Goal: Transaction & Acquisition: Purchase product/service

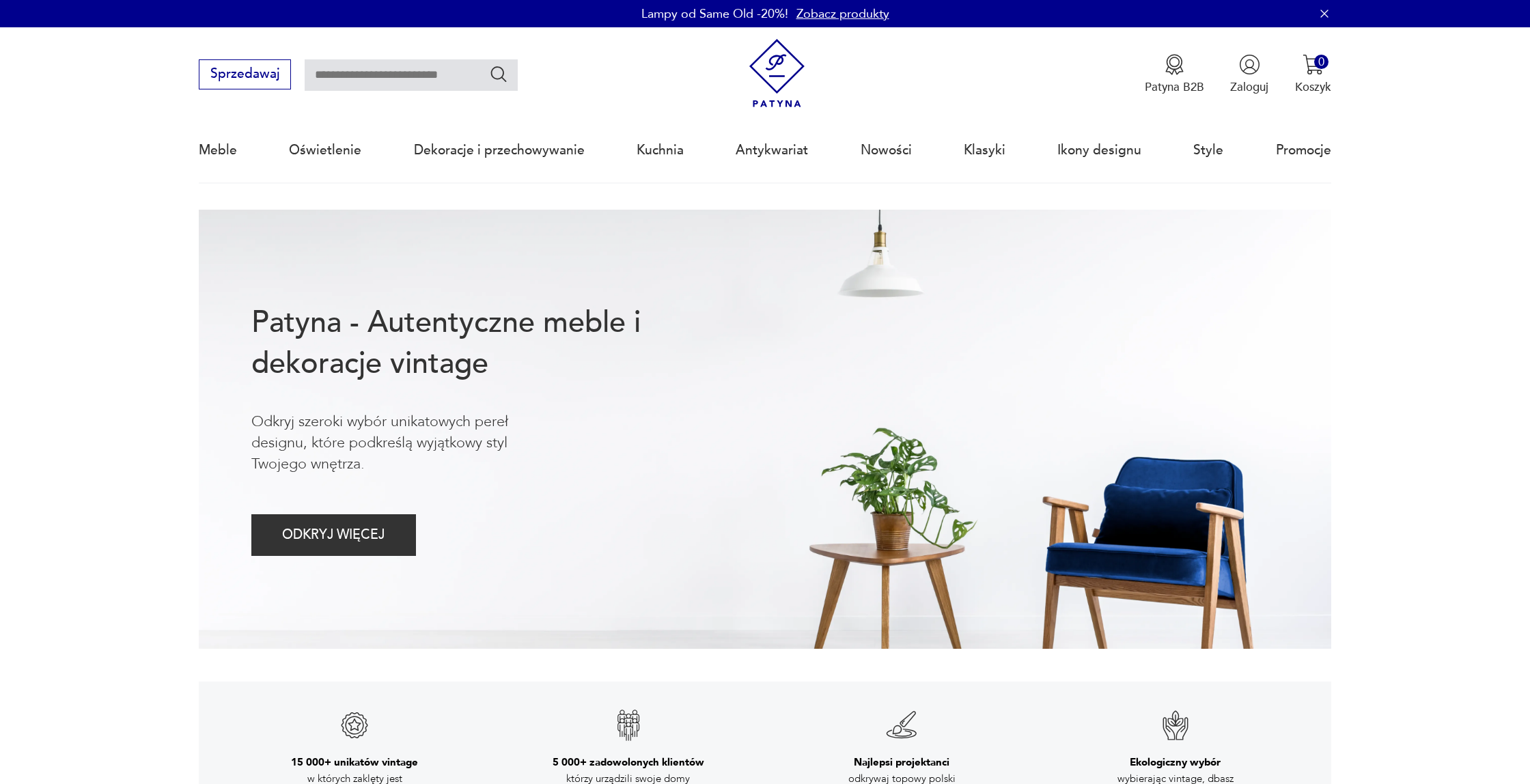
click at [402, 75] on input "text" at bounding box center [410, 75] width 213 height 32
type input "**********"
click at [500, 77] on icon "Szukaj" at bounding box center [499, 74] width 20 height 20
type input "**********"
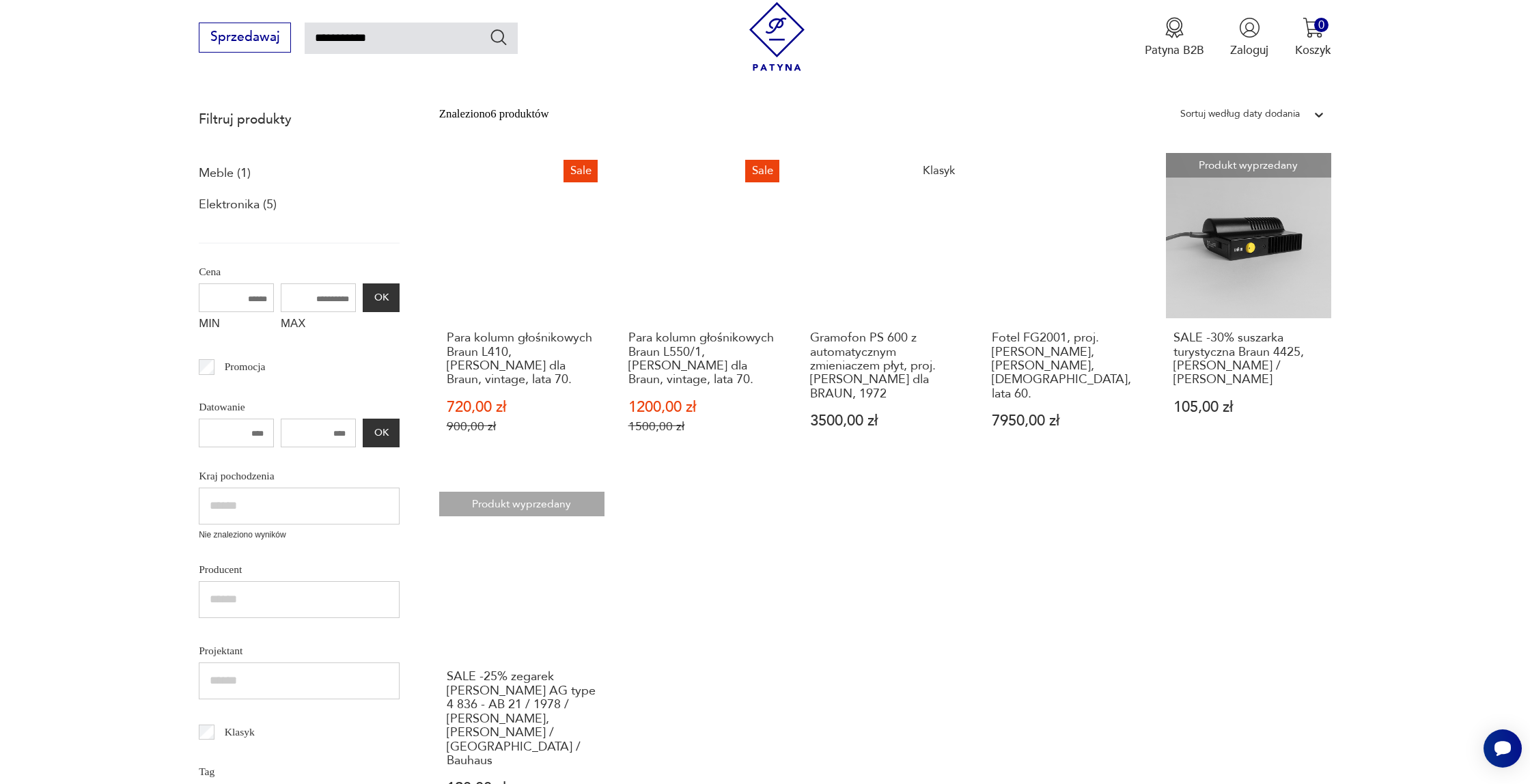
scroll to position [184, 0]
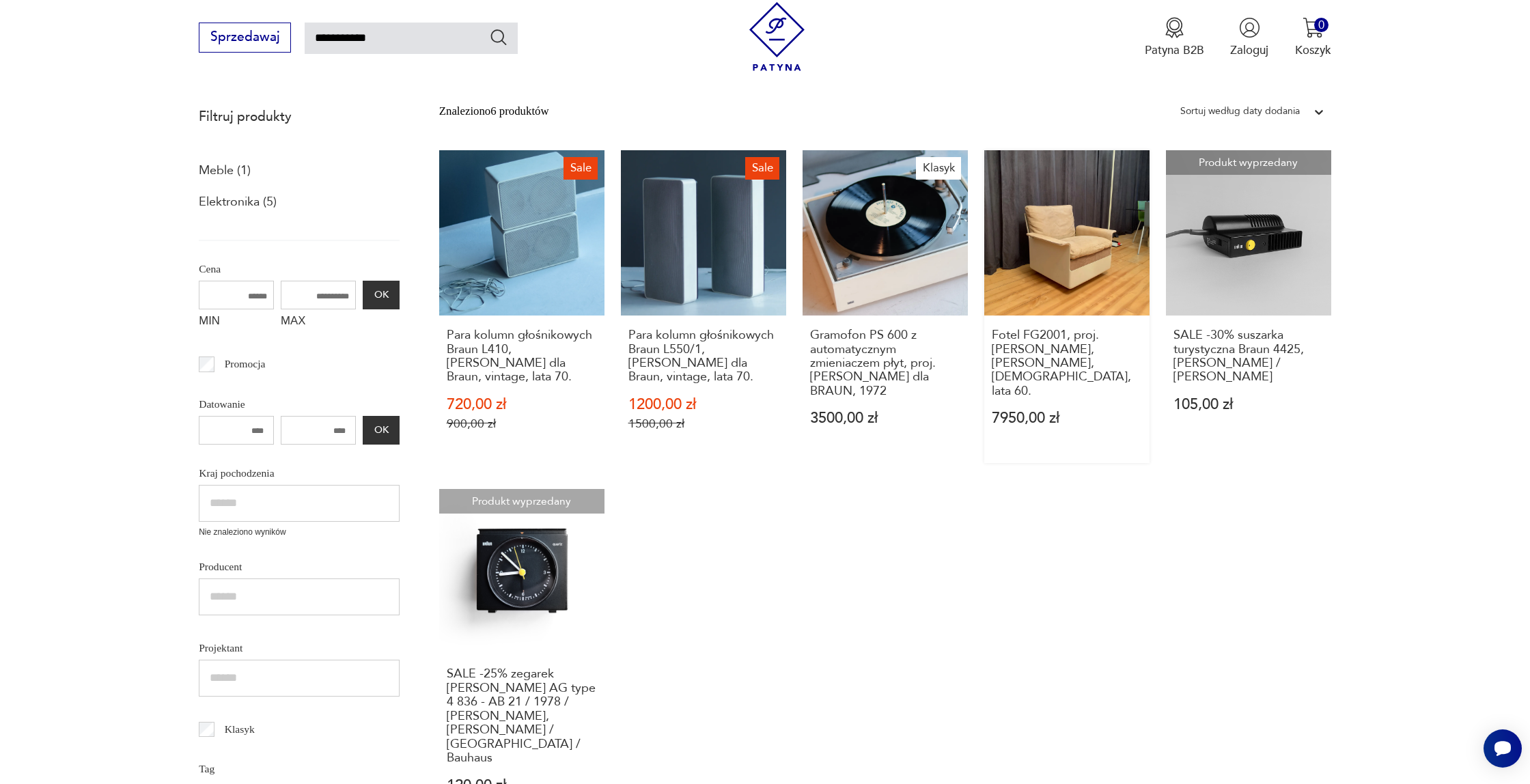
click at [1069, 212] on link "Fotel FG2001, proj. [PERSON_NAME], [PERSON_NAME], [DEMOGRAPHIC_DATA], lata 60. …" at bounding box center [1066, 306] width 165 height 313
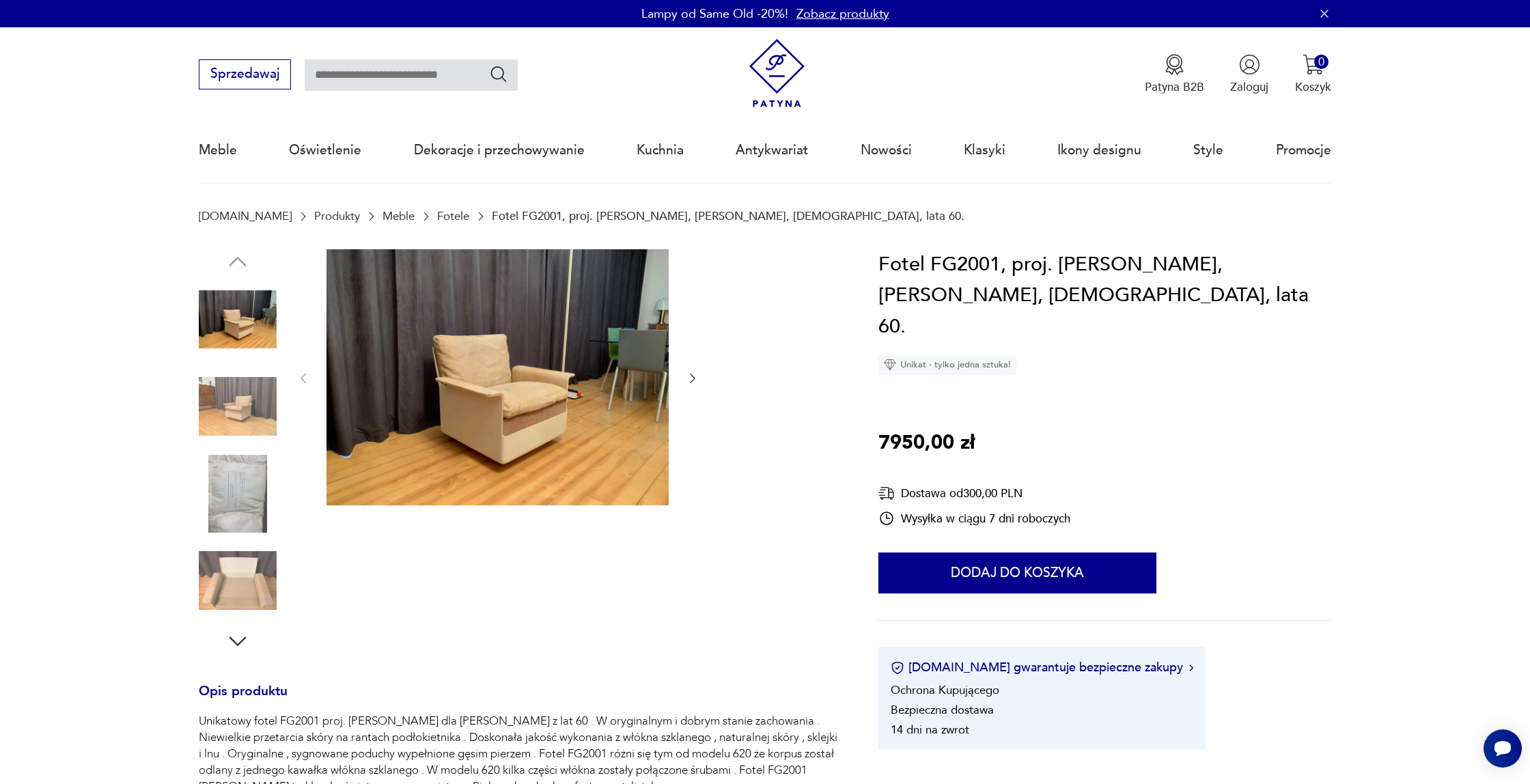
click at [588, 345] on img at bounding box center [497, 377] width 342 height 257
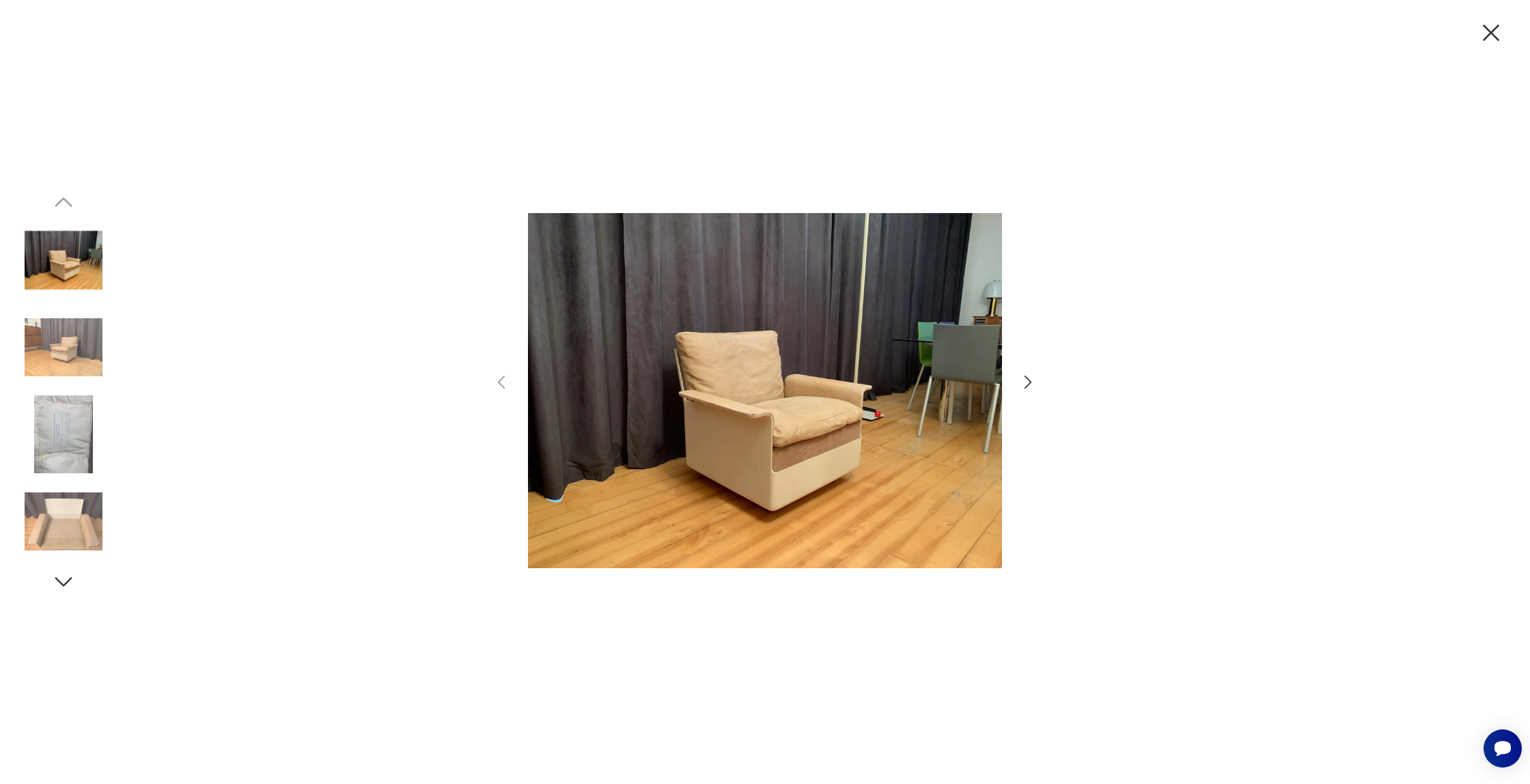
click at [90, 346] on img at bounding box center [63, 347] width 78 height 77
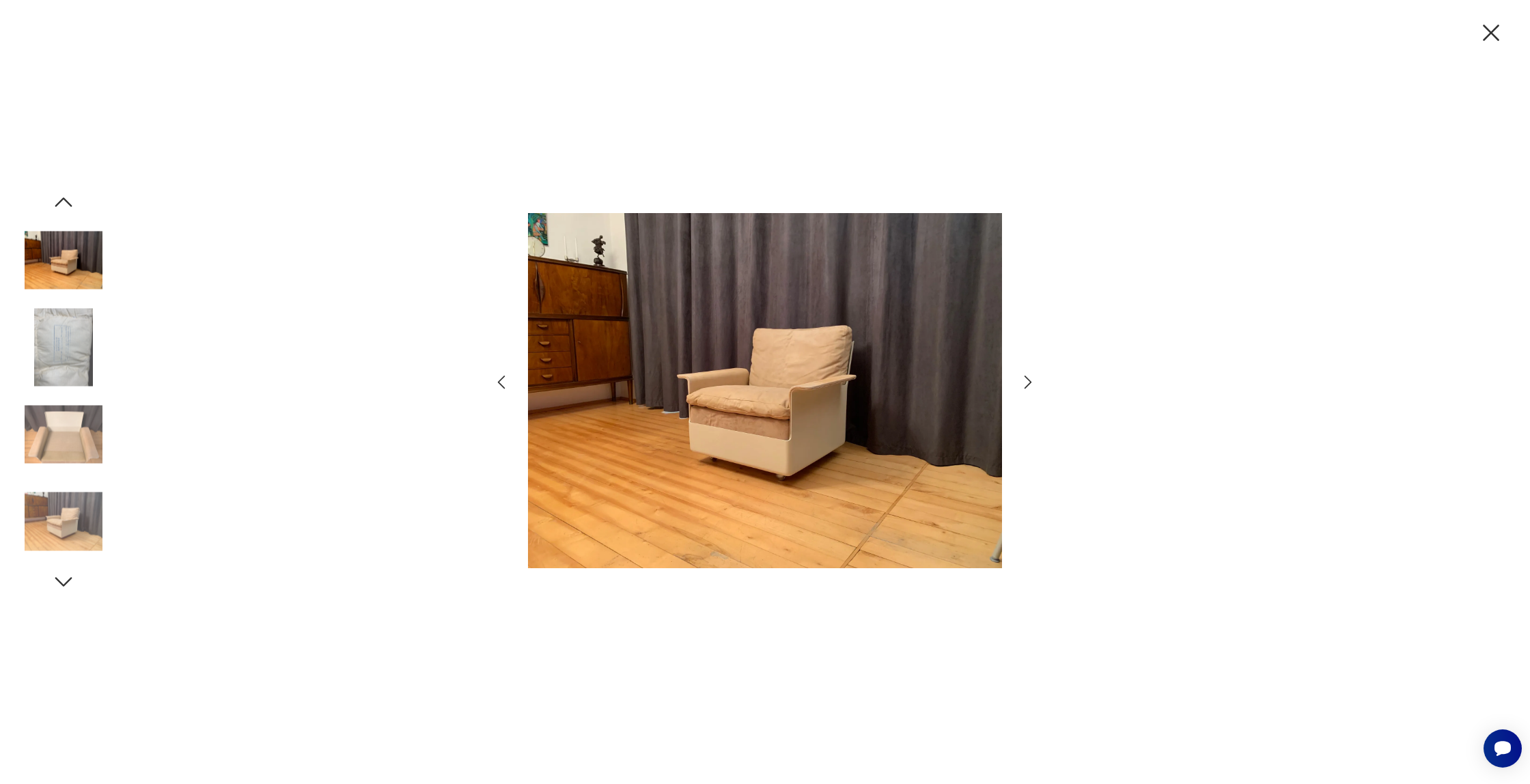
click at [82, 346] on img at bounding box center [63, 347] width 78 height 77
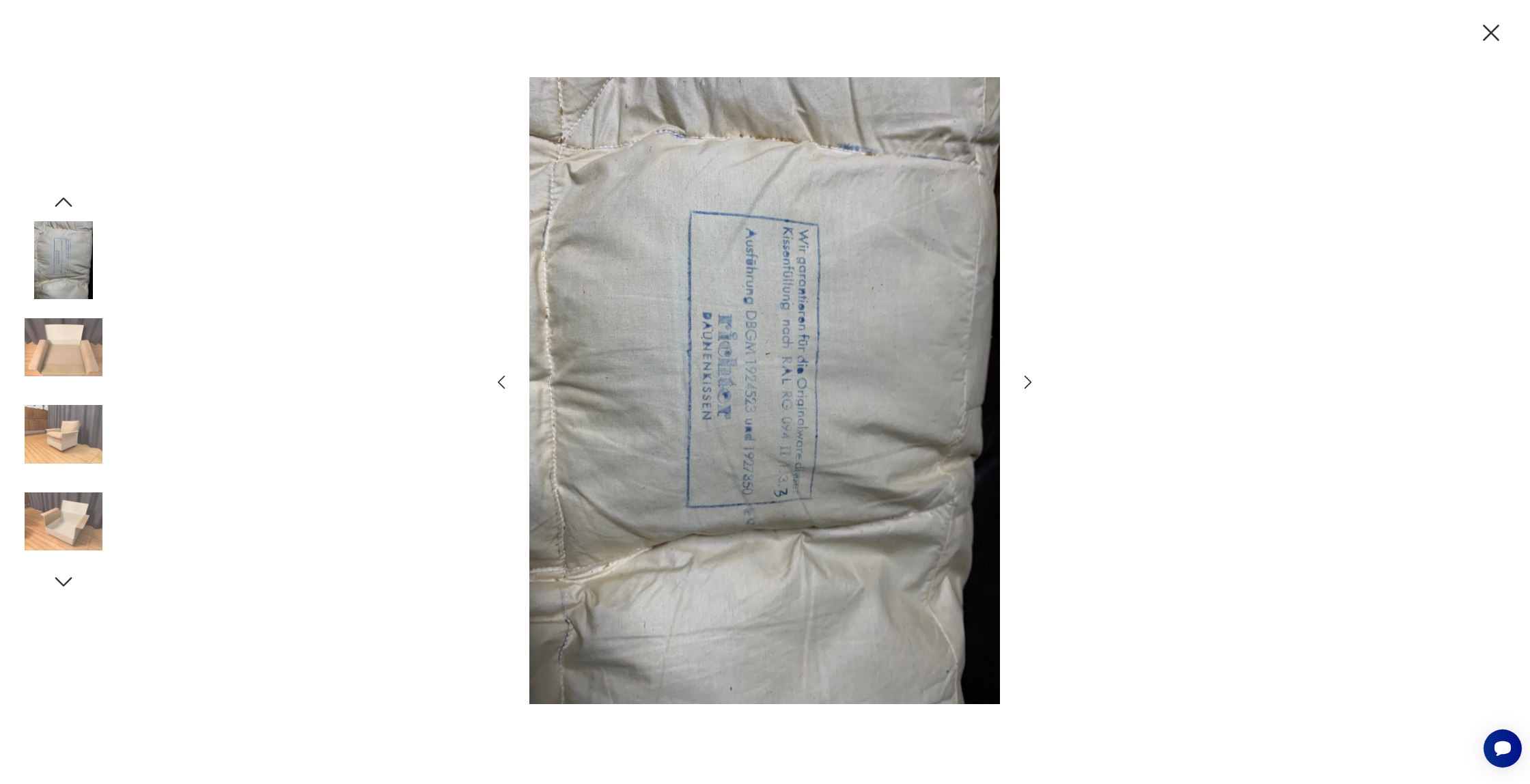
click at [82, 346] on img at bounding box center [63, 347] width 78 height 77
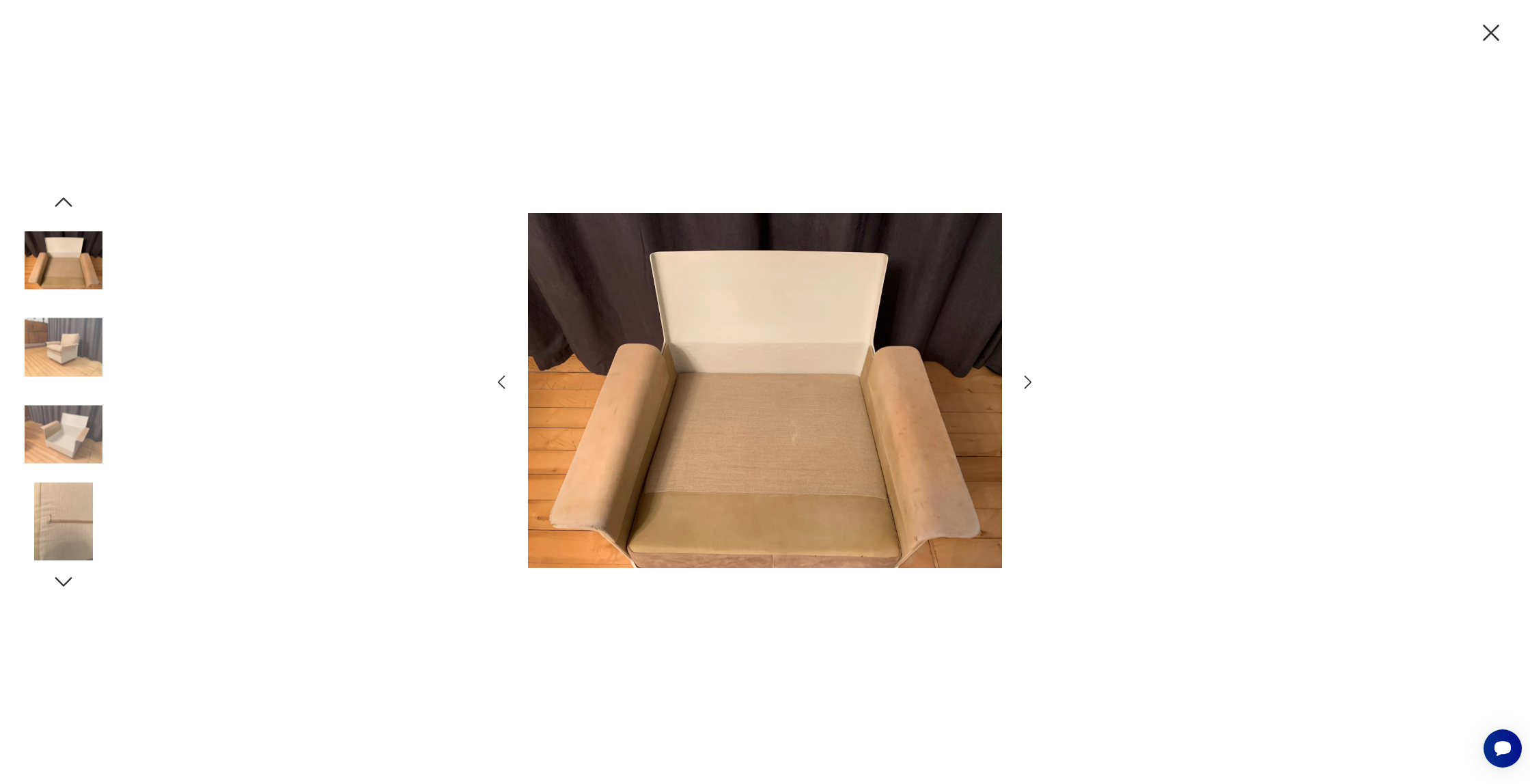
click at [82, 346] on img at bounding box center [63, 347] width 78 height 77
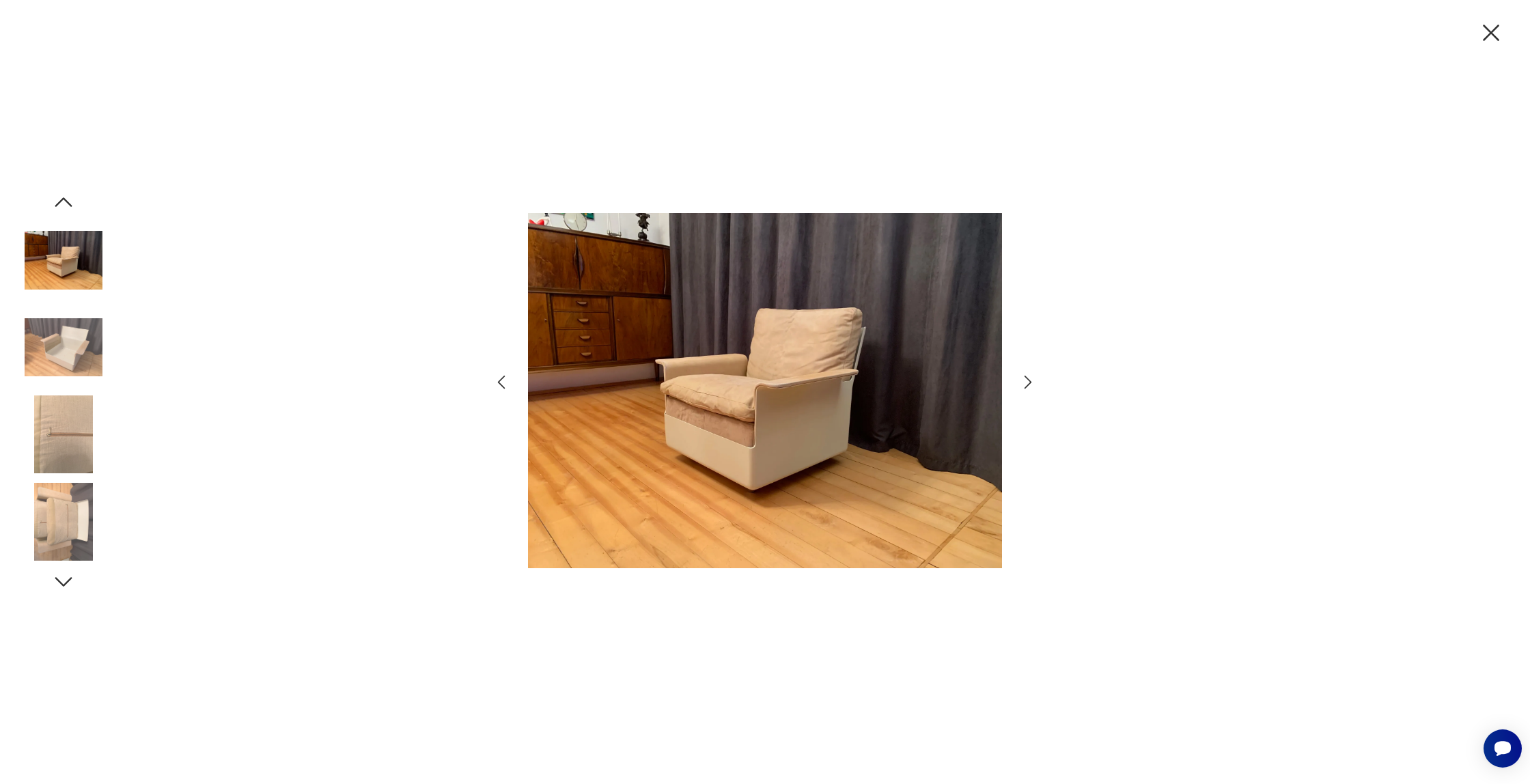
click at [82, 346] on img at bounding box center [63, 347] width 78 height 77
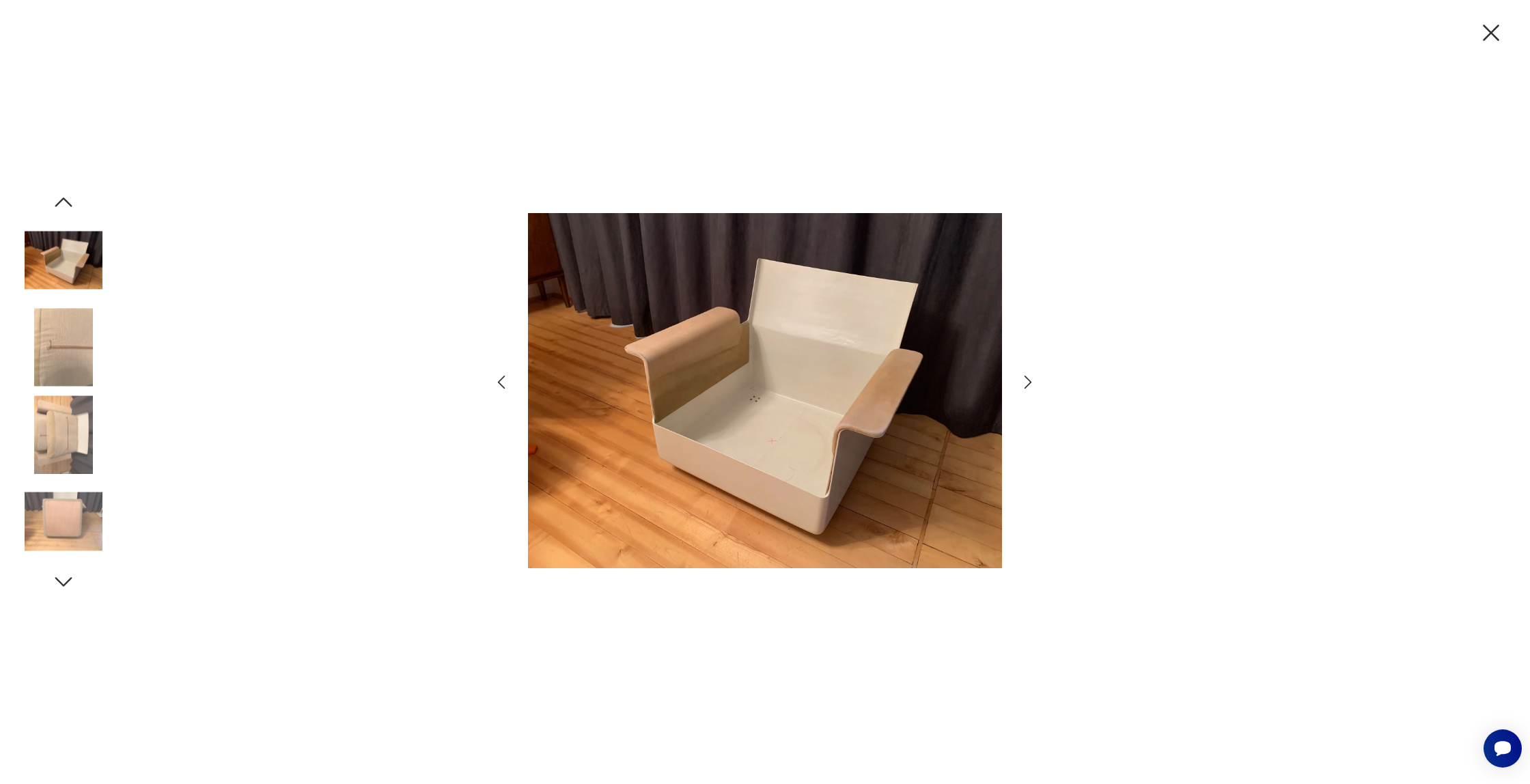
click at [82, 346] on img at bounding box center [63, 347] width 78 height 77
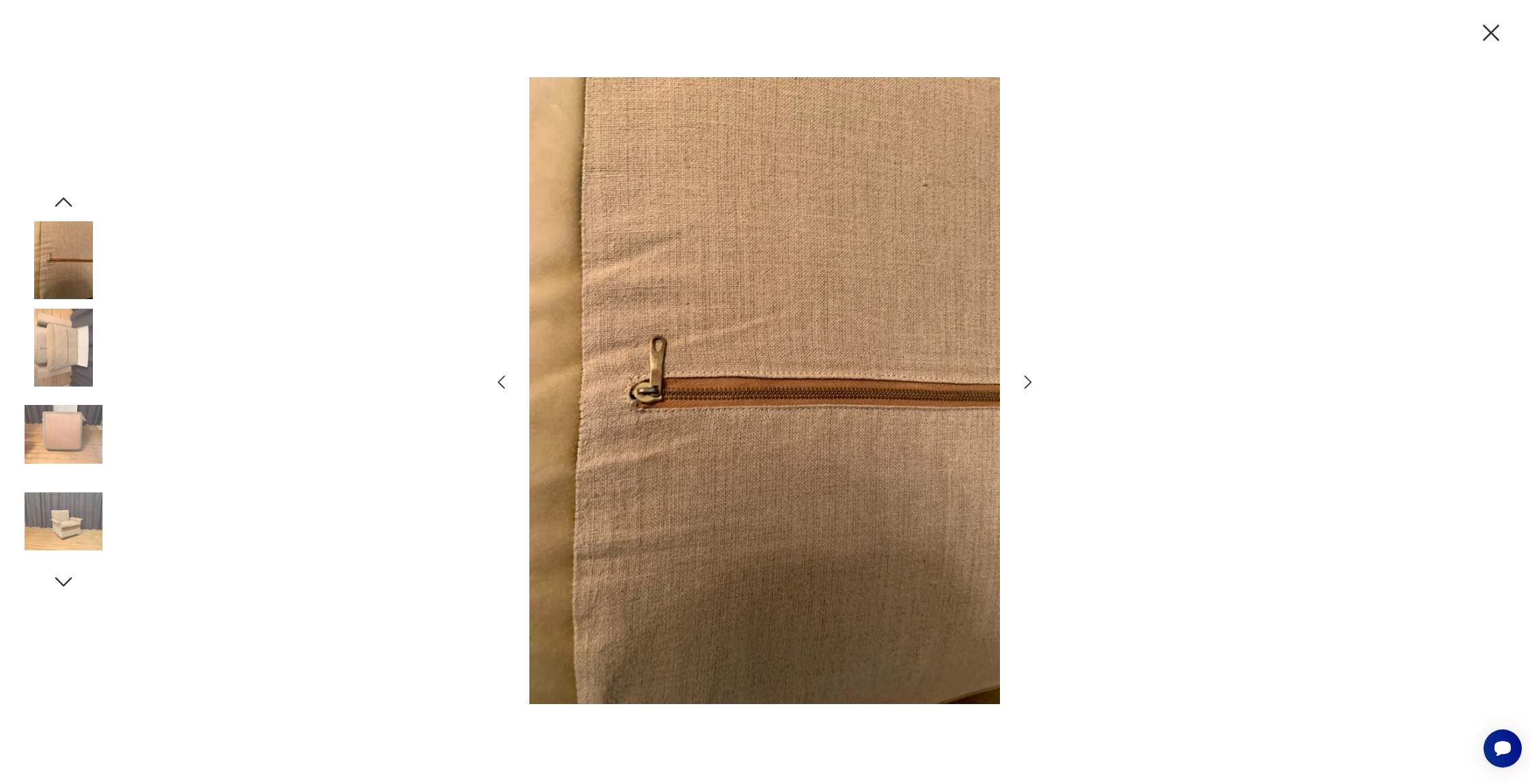
click at [82, 346] on img at bounding box center [63, 347] width 78 height 77
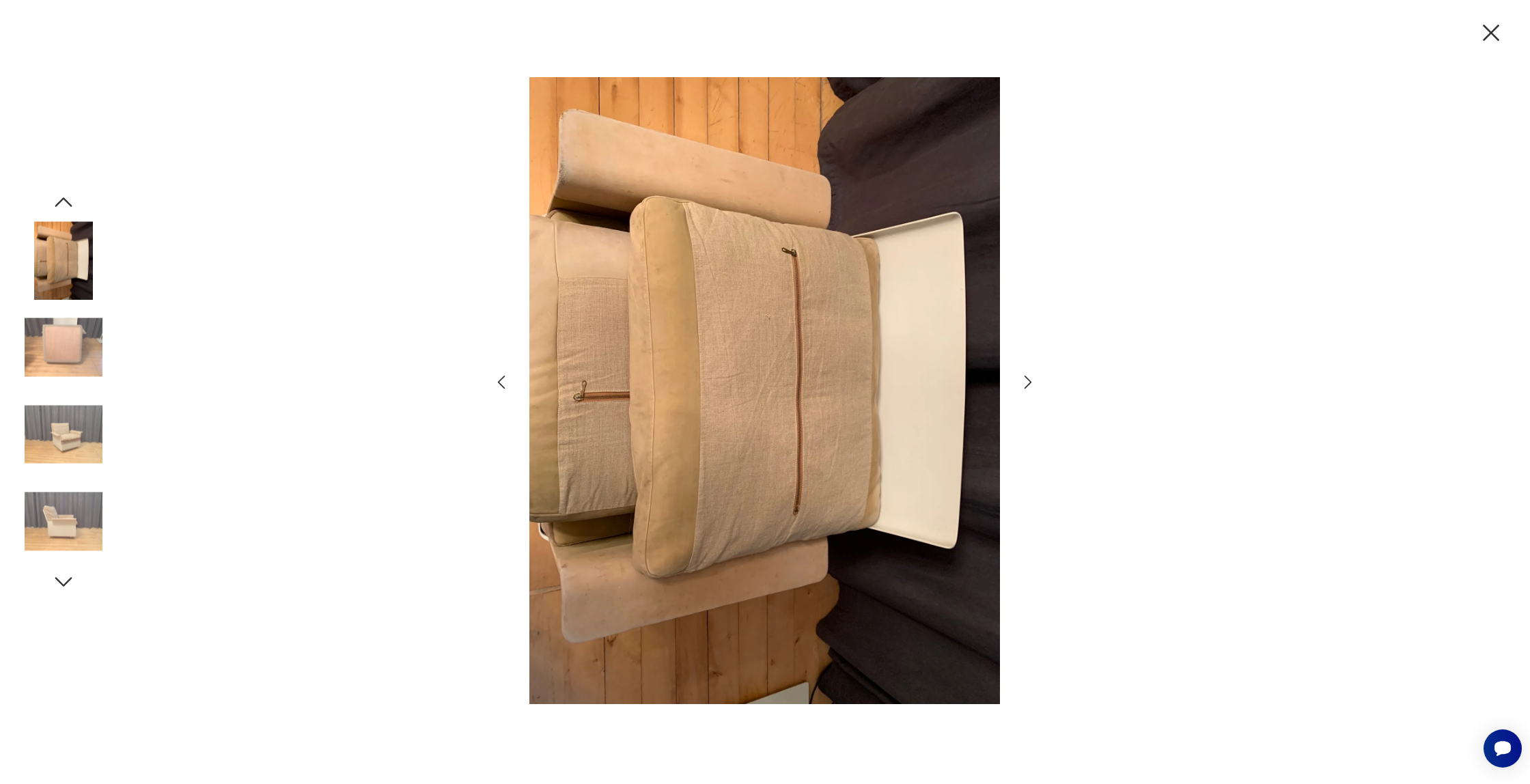
click at [82, 346] on img at bounding box center [63, 347] width 78 height 77
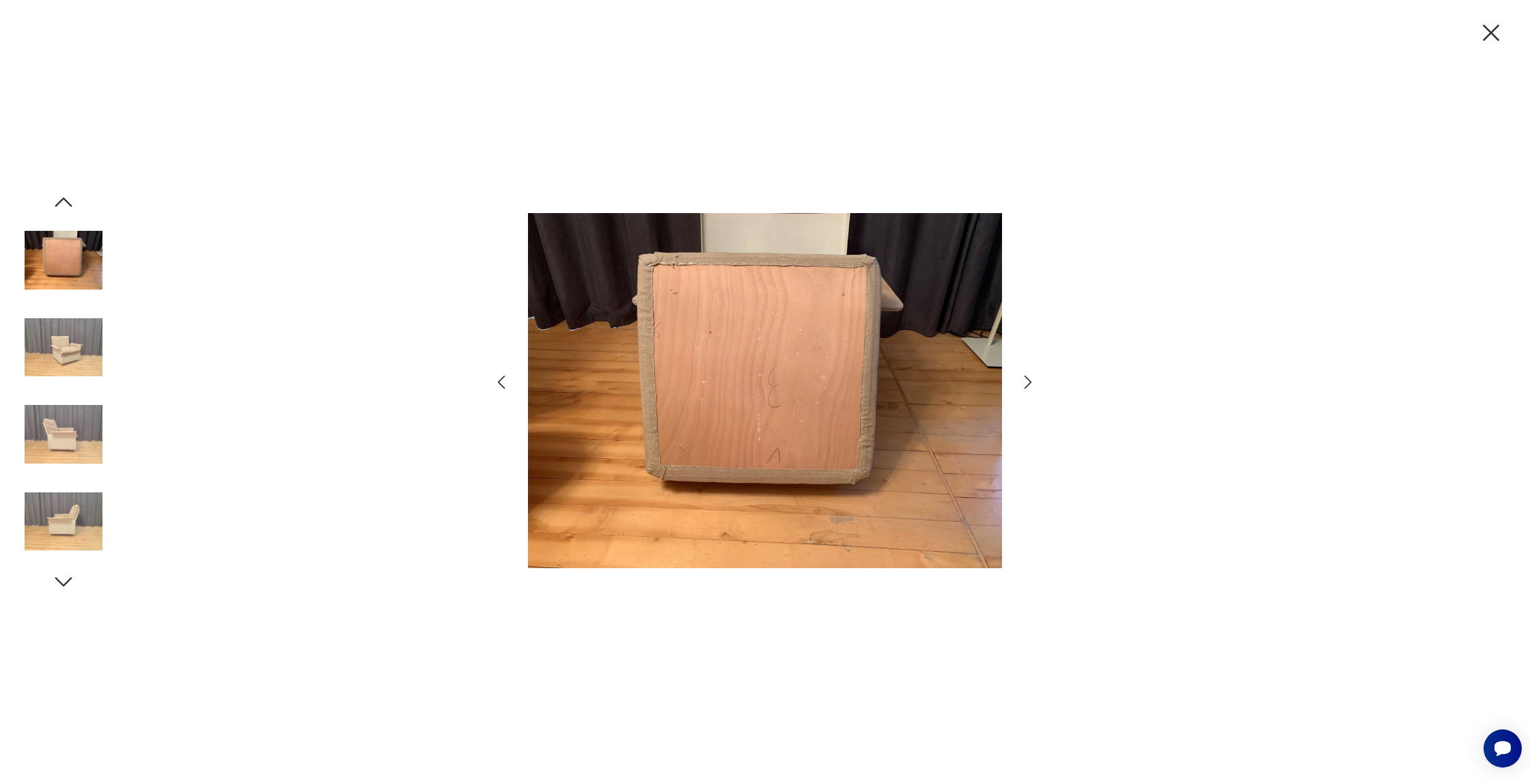
click at [79, 276] on img at bounding box center [63, 260] width 78 height 77
click at [66, 335] on img at bounding box center [63, 347] width 78 height 77
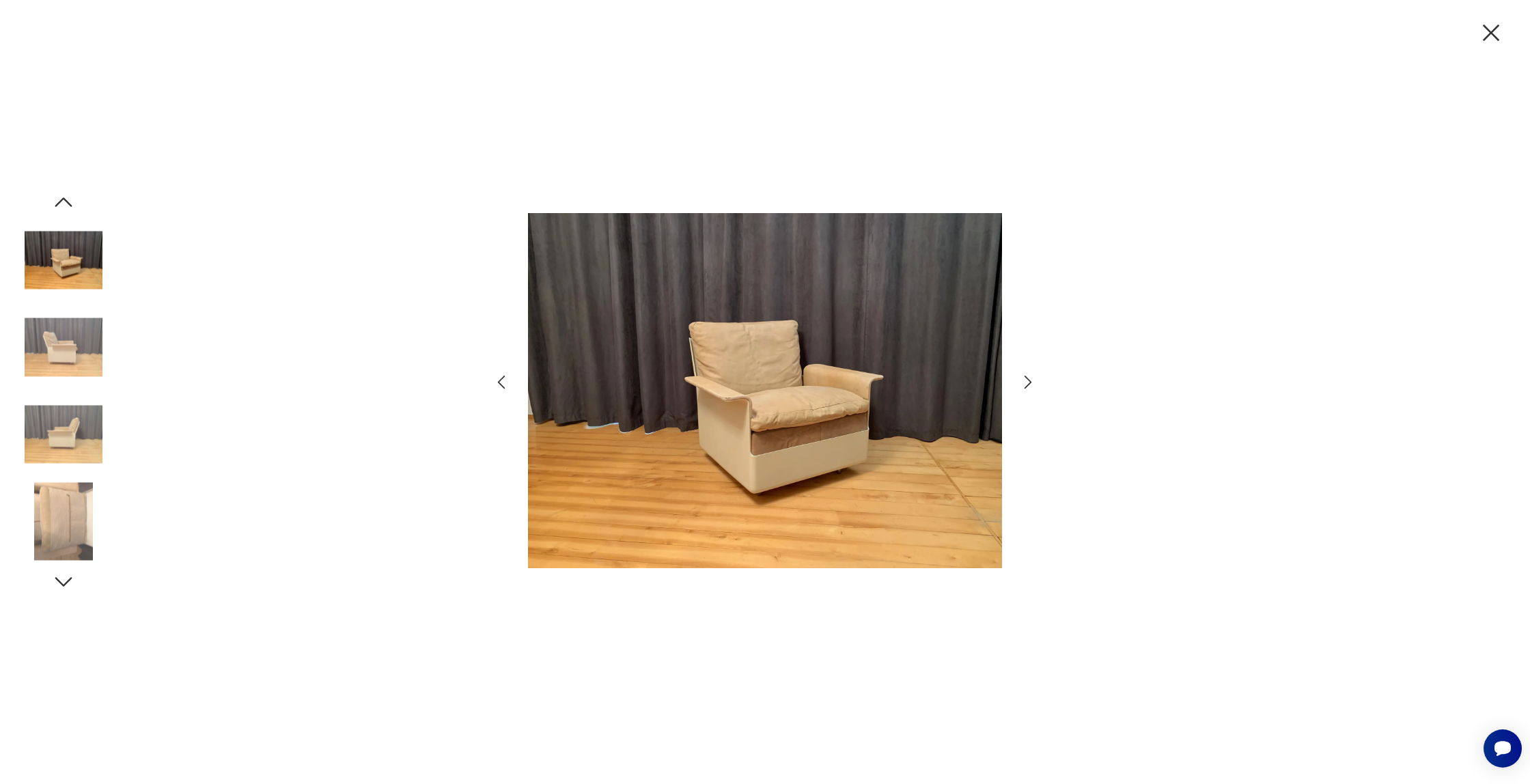
click at [66, 335] on img at bounding box center [63, 347] width 78 height 77
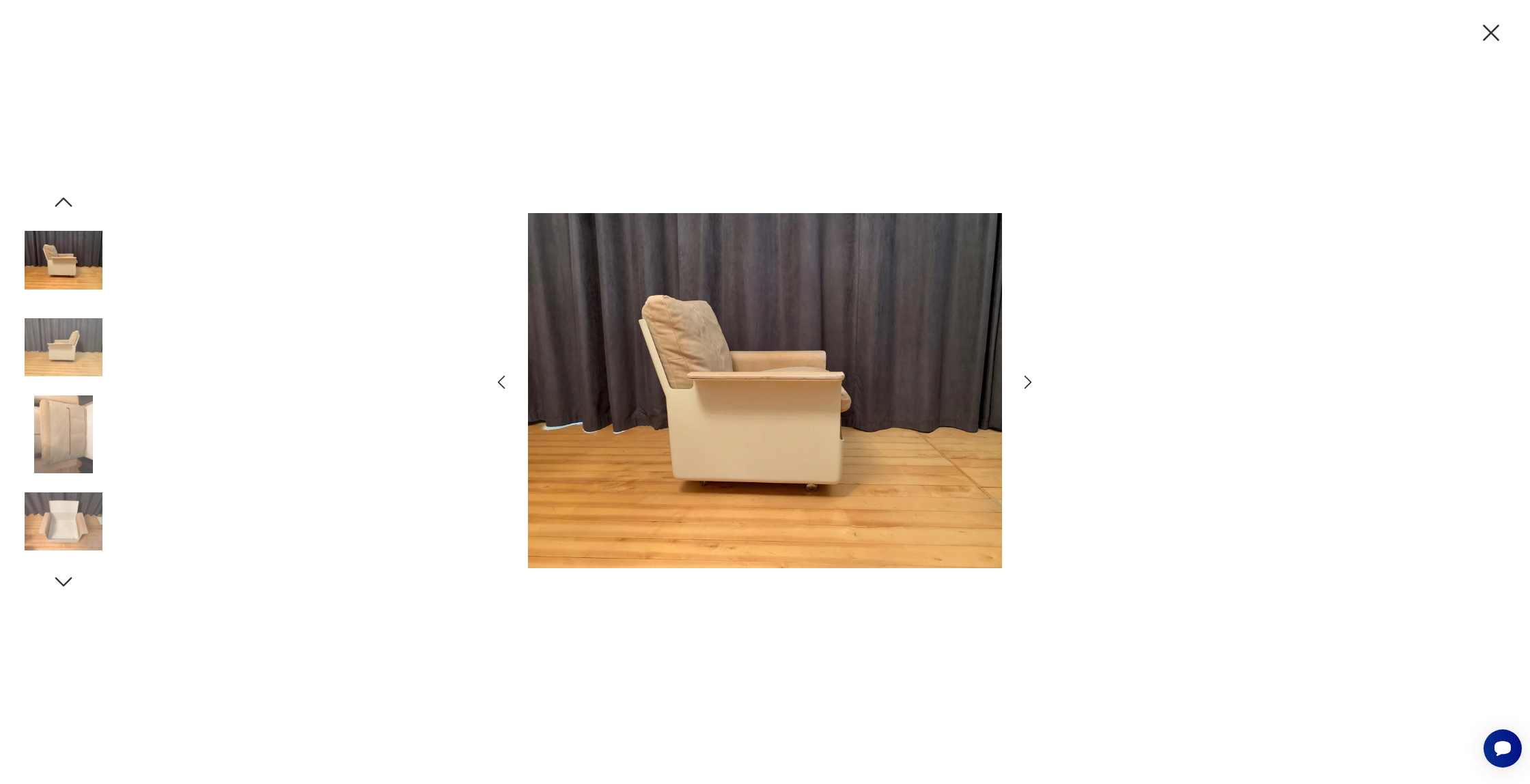
click at [66, 335] on img at bounding box center [63, 347] width 78 height 77
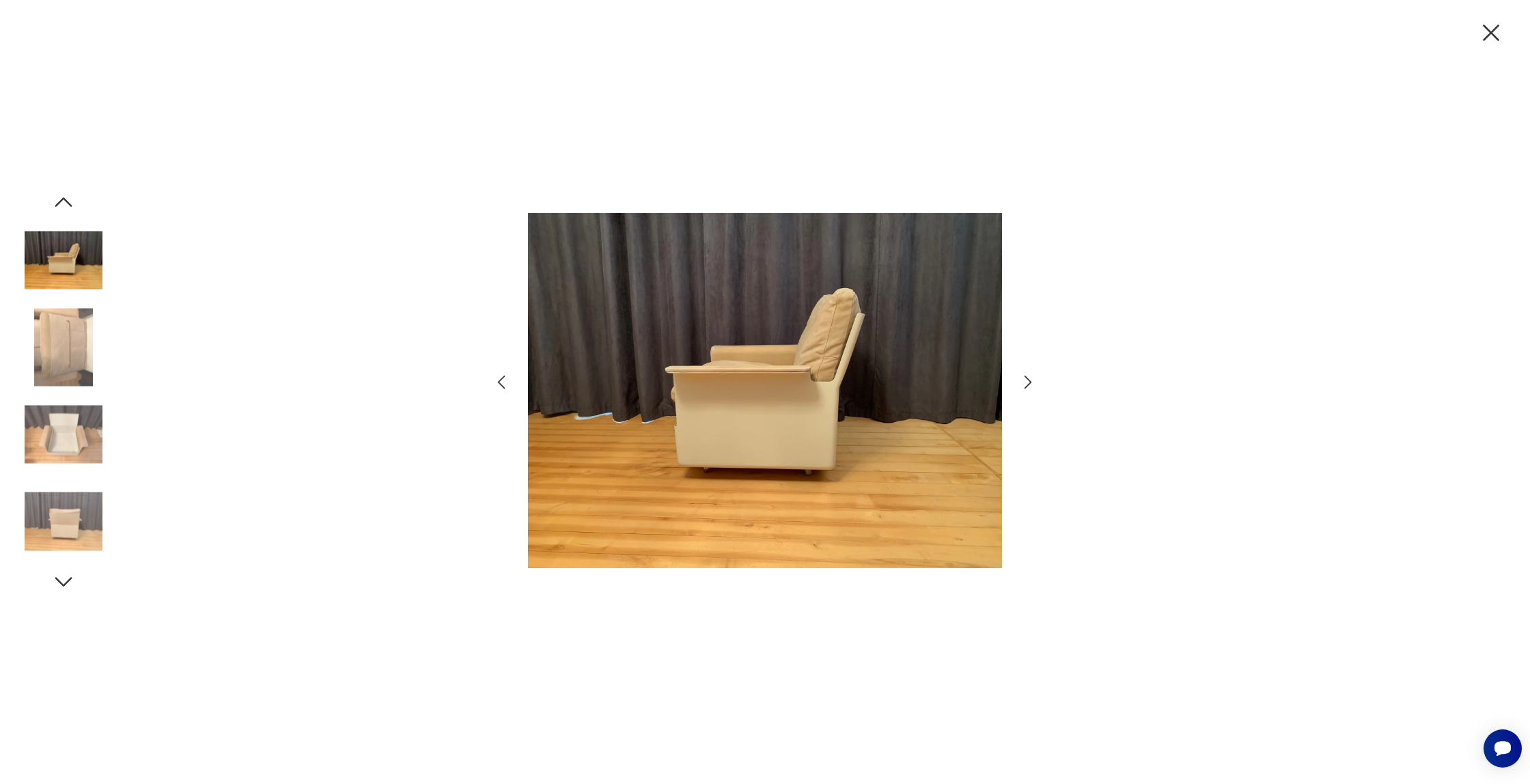
click at [66, 335] on img at bounding box center [63, 347] width 78 height 77
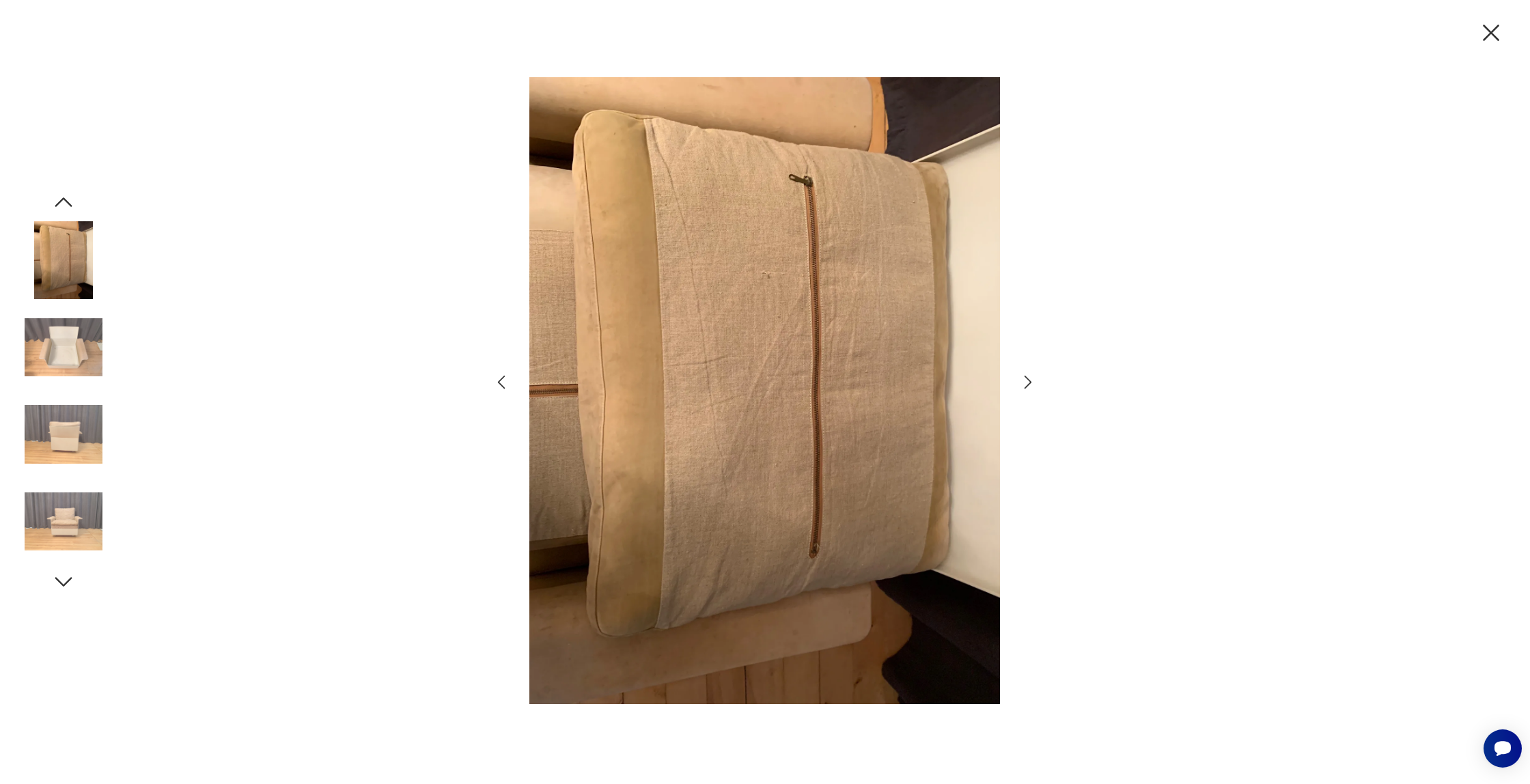
click at [66, 335] on img at bounding box center [63, 347] width 78 height 77
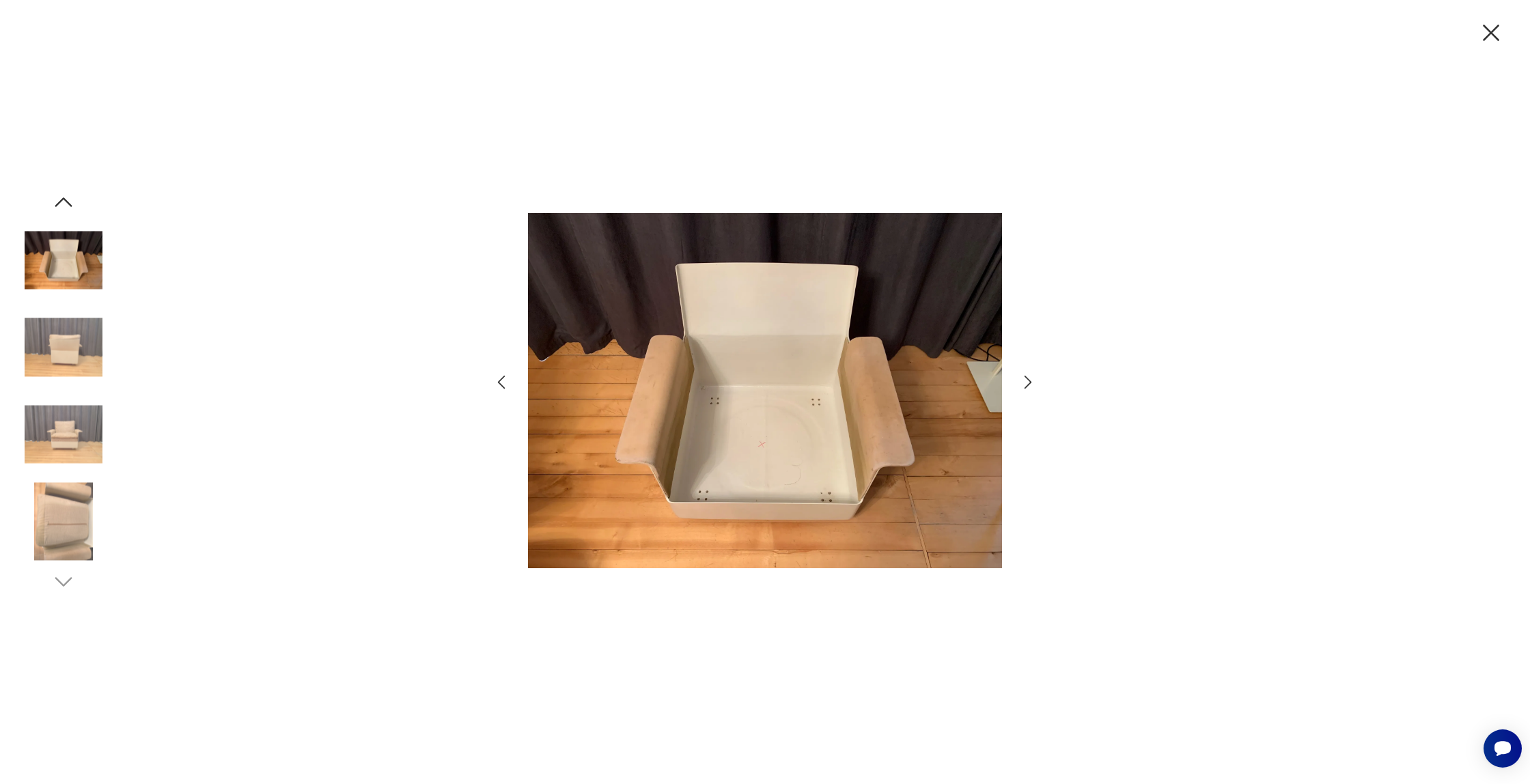
click at [78, 444] on img at bounding box center [63, 434] width 78 height 77
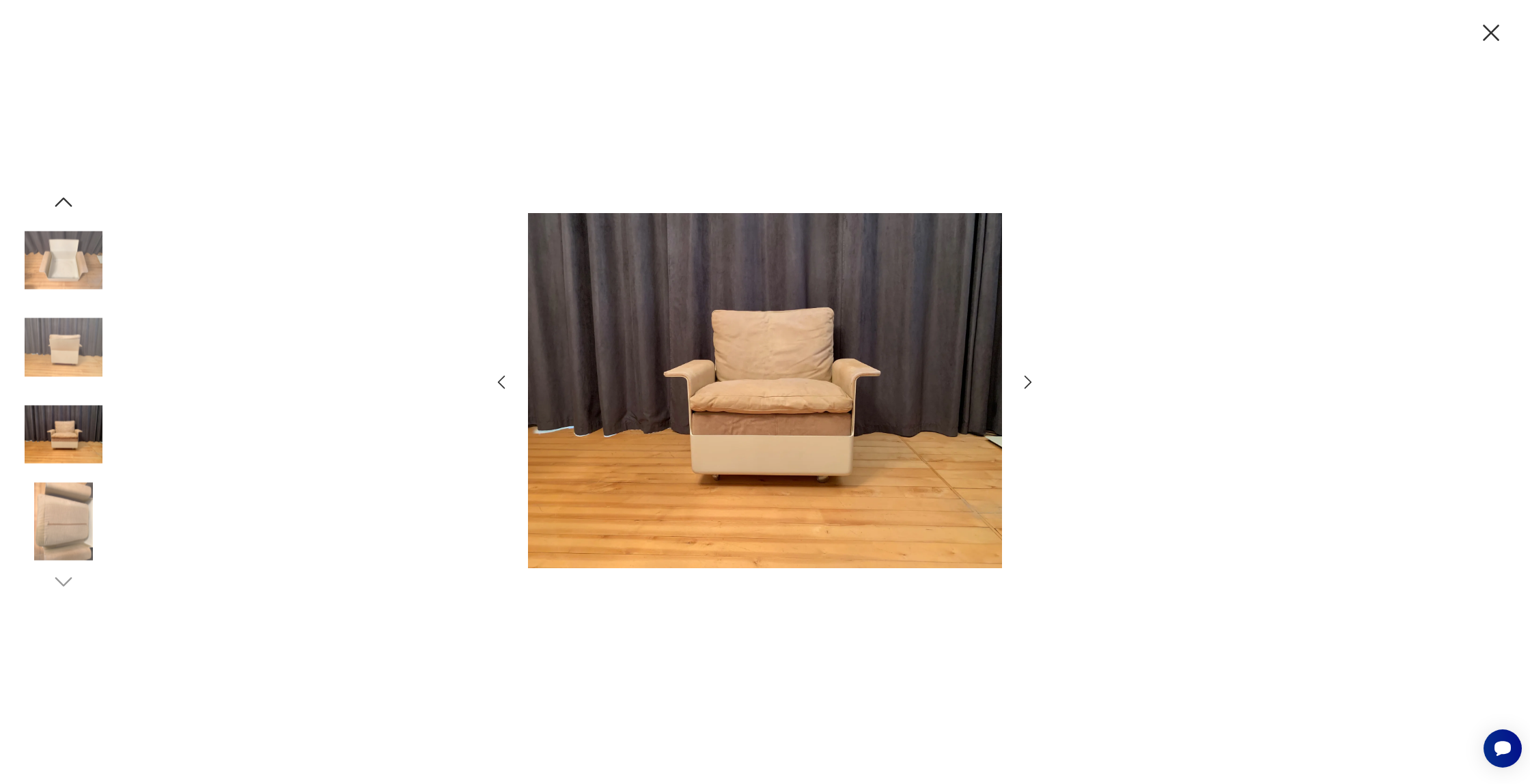
click at [92, 549] on img at bounding box center [63, 521] width 78 height 77
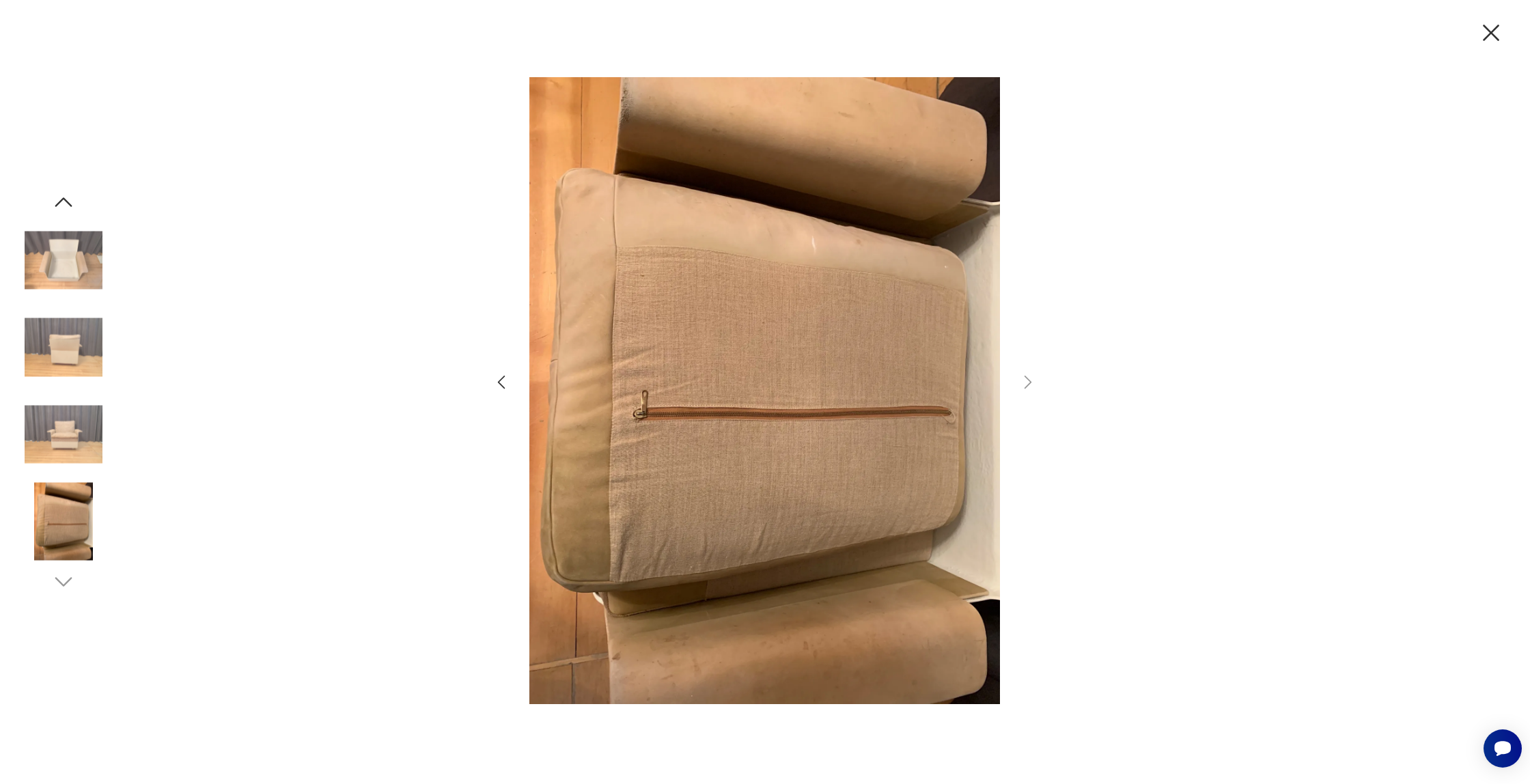
click at [71, 199] on icon "button" at bounding box center [63, 202] width 24 height 24
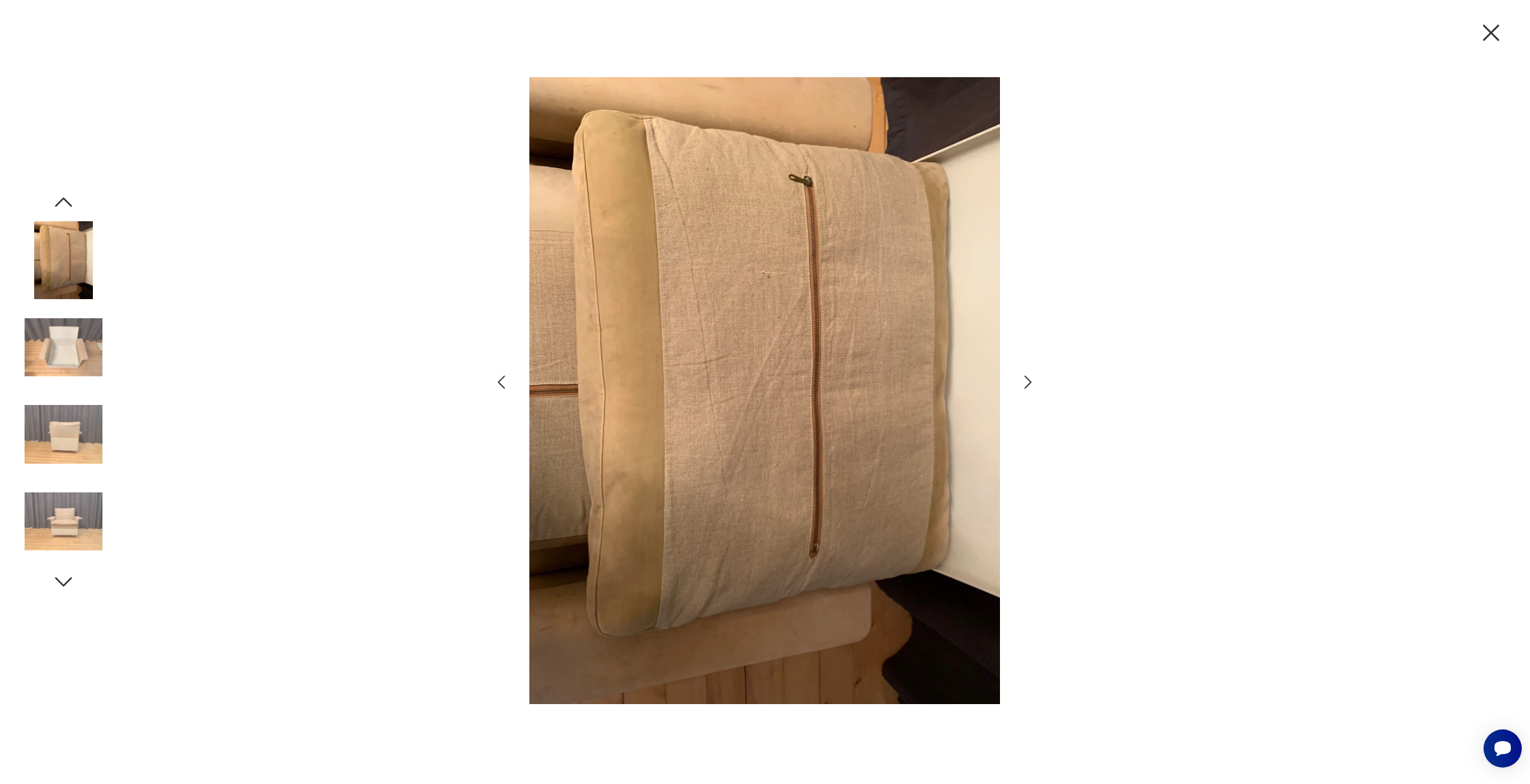
click at [71, 199] on icon "button" at bounding box center [63, 202] width 24 height 24
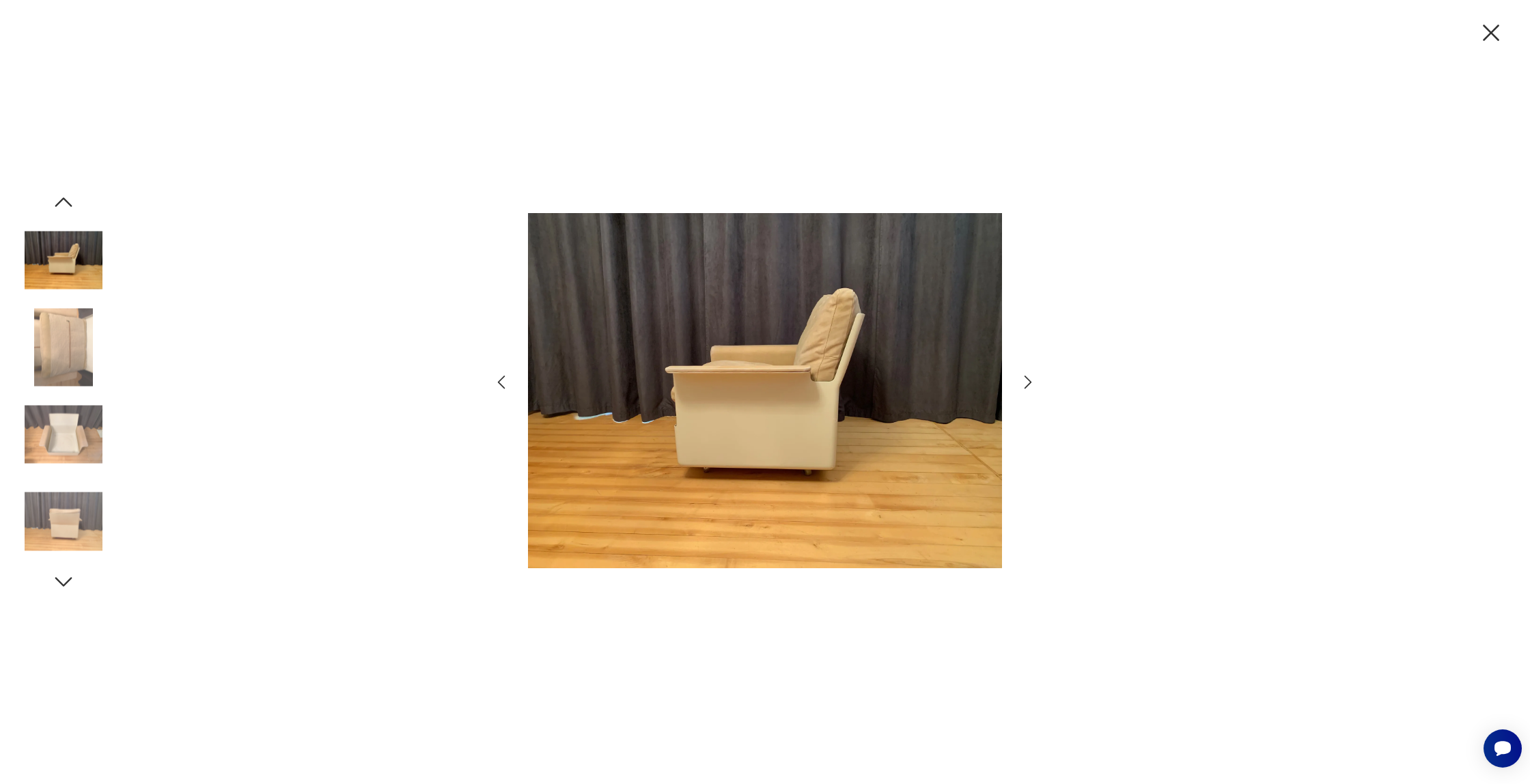
click at [71, 199] on icon "button" at bounding box center [63, 202] width 24 height 24
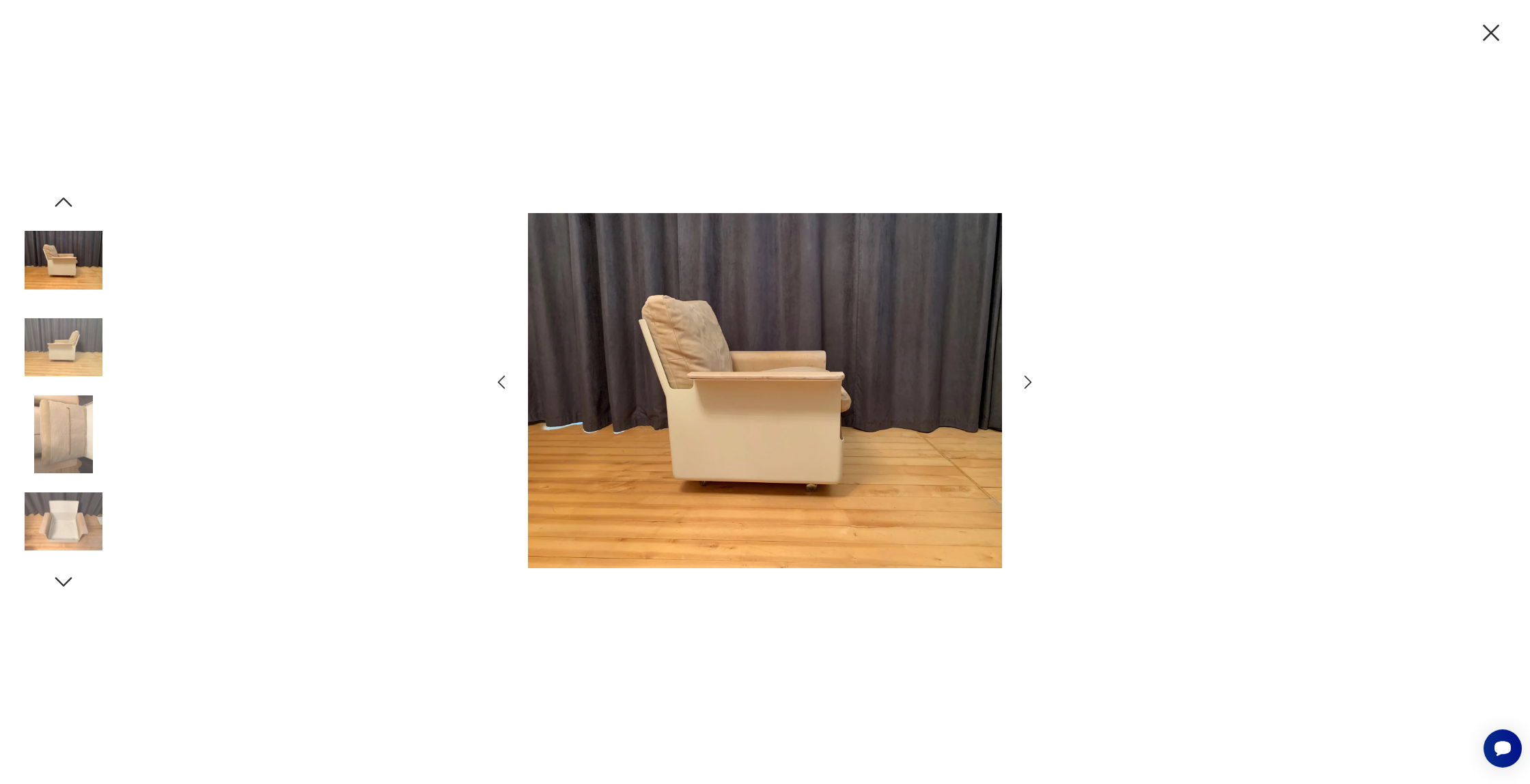
click at [71, 199] on icon "button" at bounding box center [63, 202] width 24 height 24
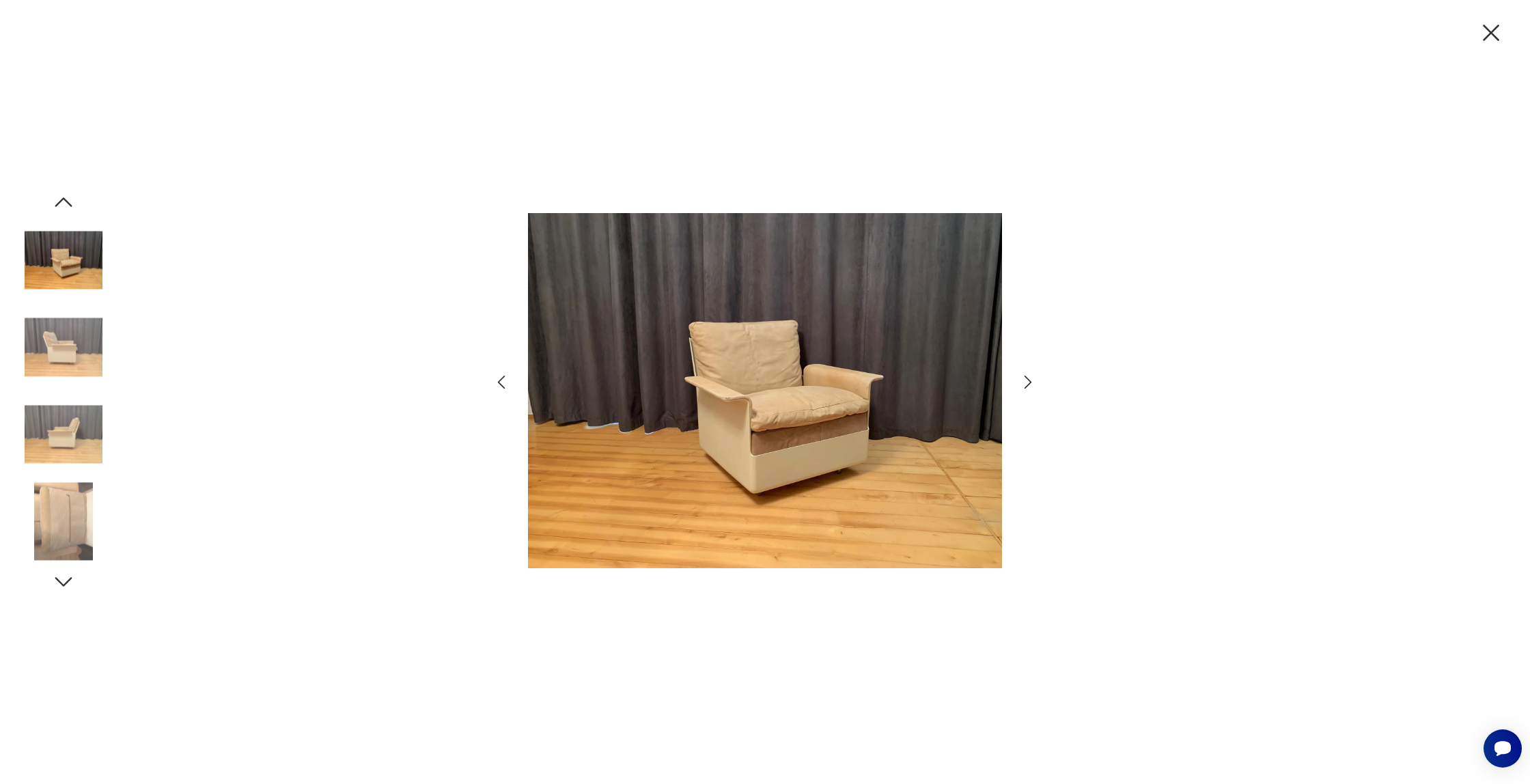
click at [71, 199] on icon "button" at bounding box center [63, 202] width 24 height 24
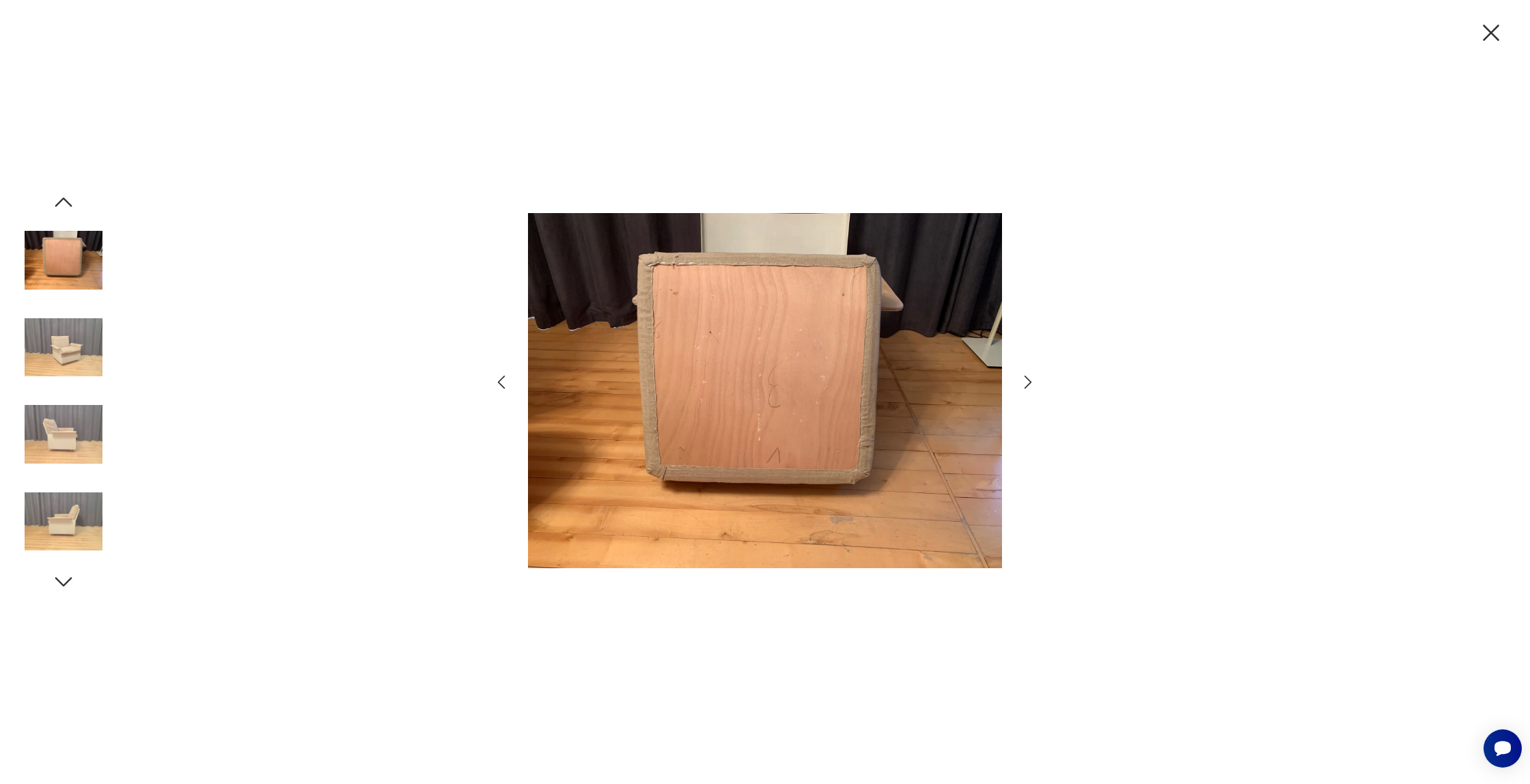
click at [42, 347] on img at bounding box center [63, 347] width 78 height 77
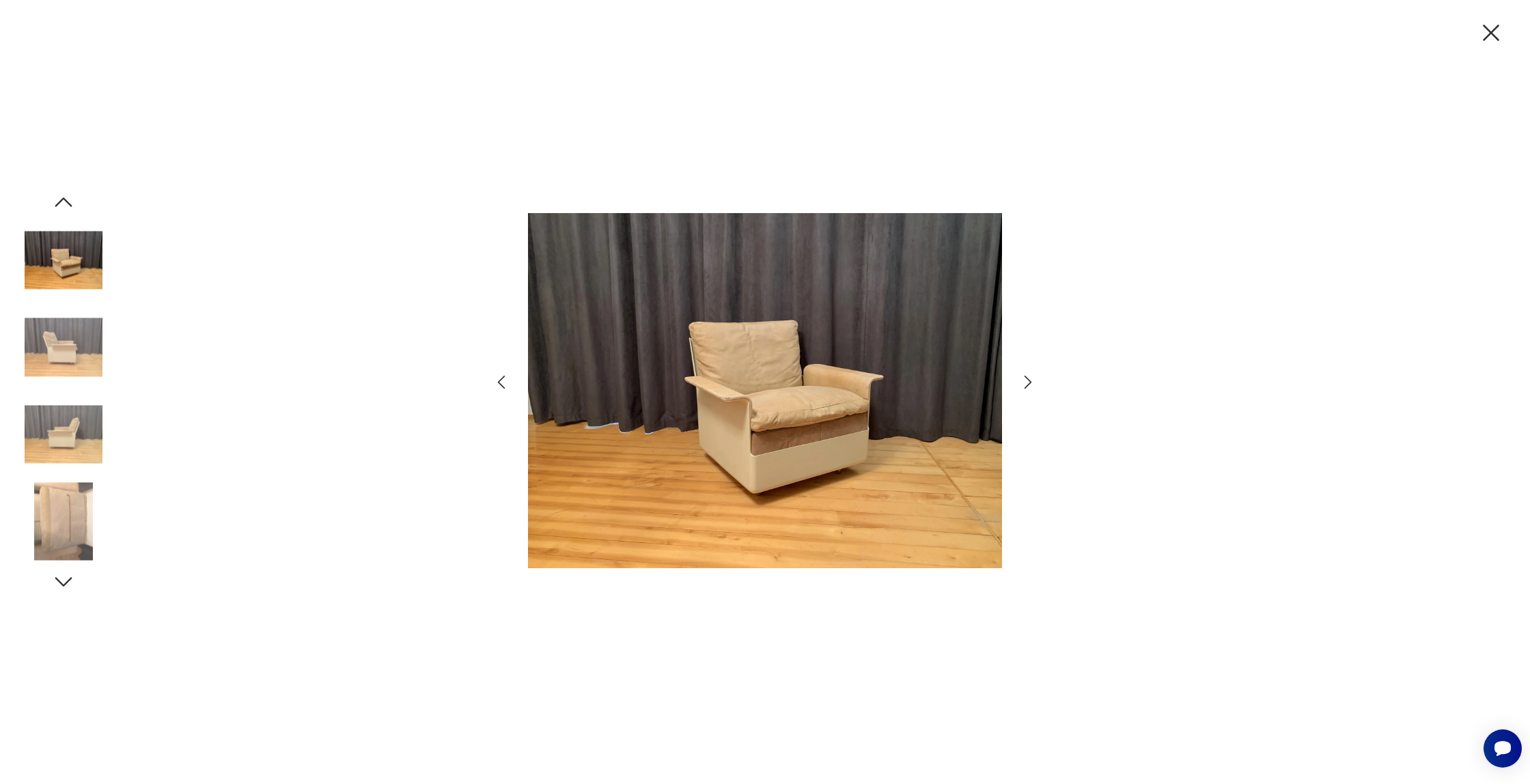
click at [64, 205] on icon "button" at bounding box center [63, 202] width 24 height 24
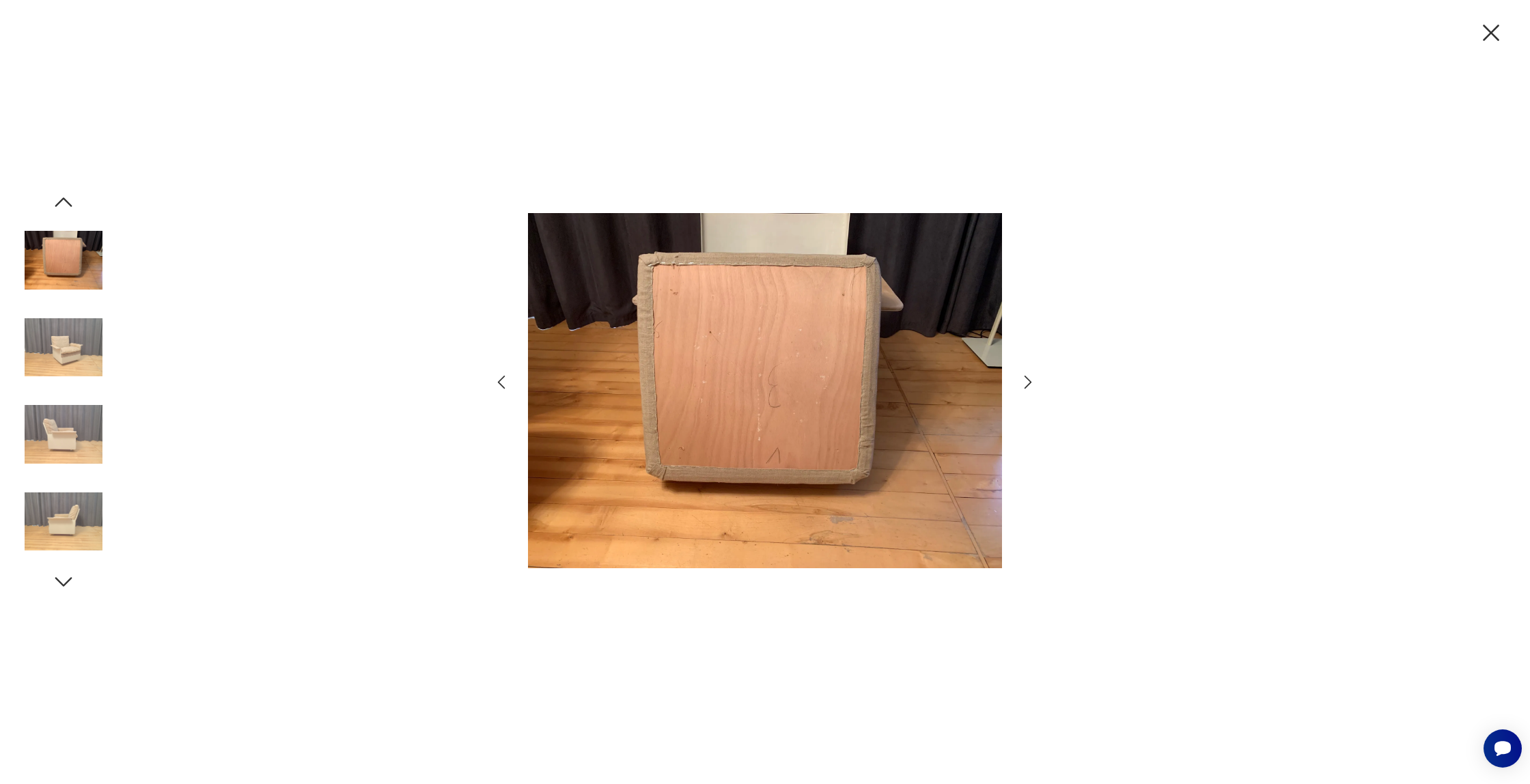
click at [64, 204] on icon "button" at bounding box center [63, 202] width 24 height 24
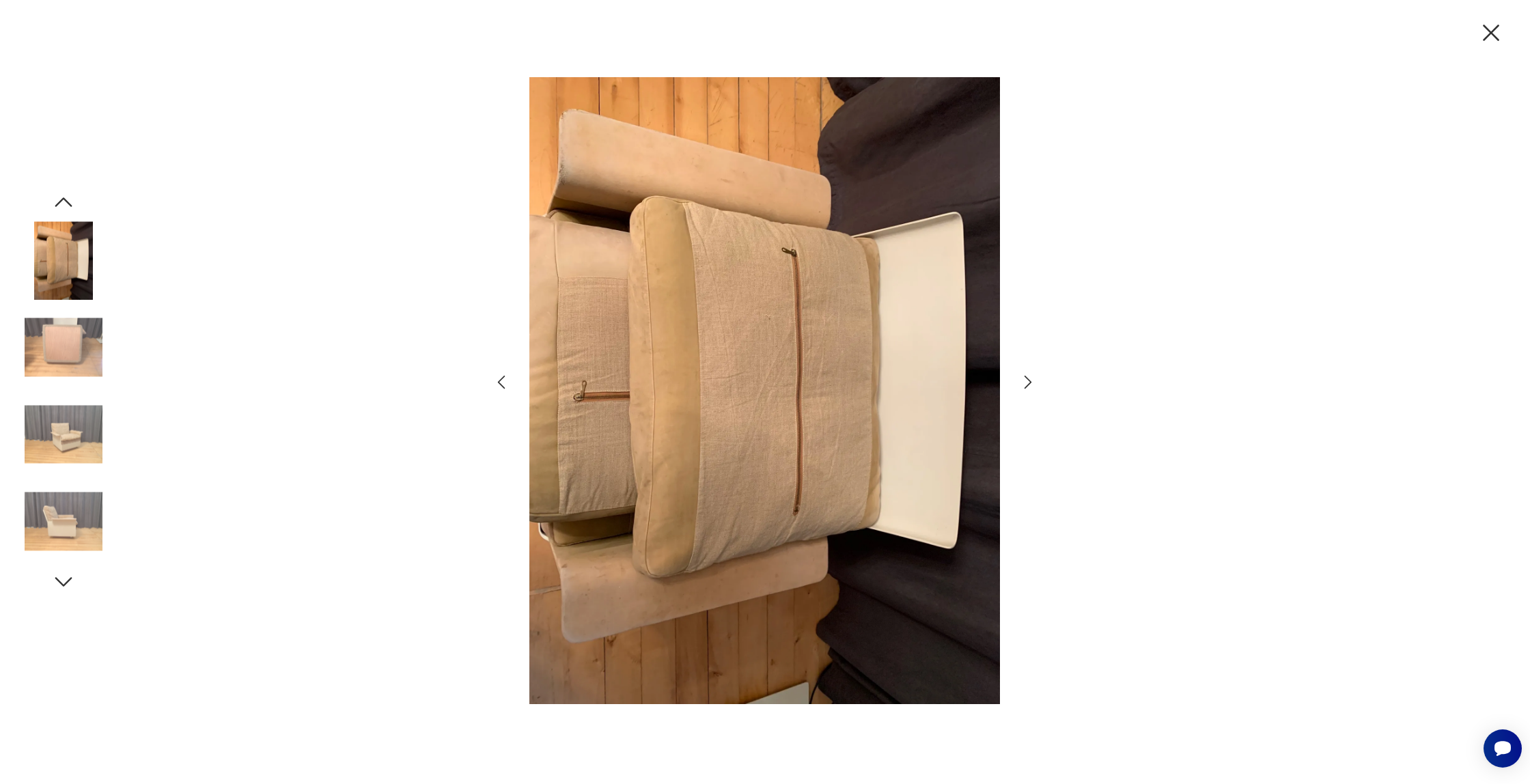
click at [78, 284] on img at bounding box center [63, 260] width 78 height 77
click at [60, 196] on icon "button" at bounding box center [63, 202] width 24 height 24
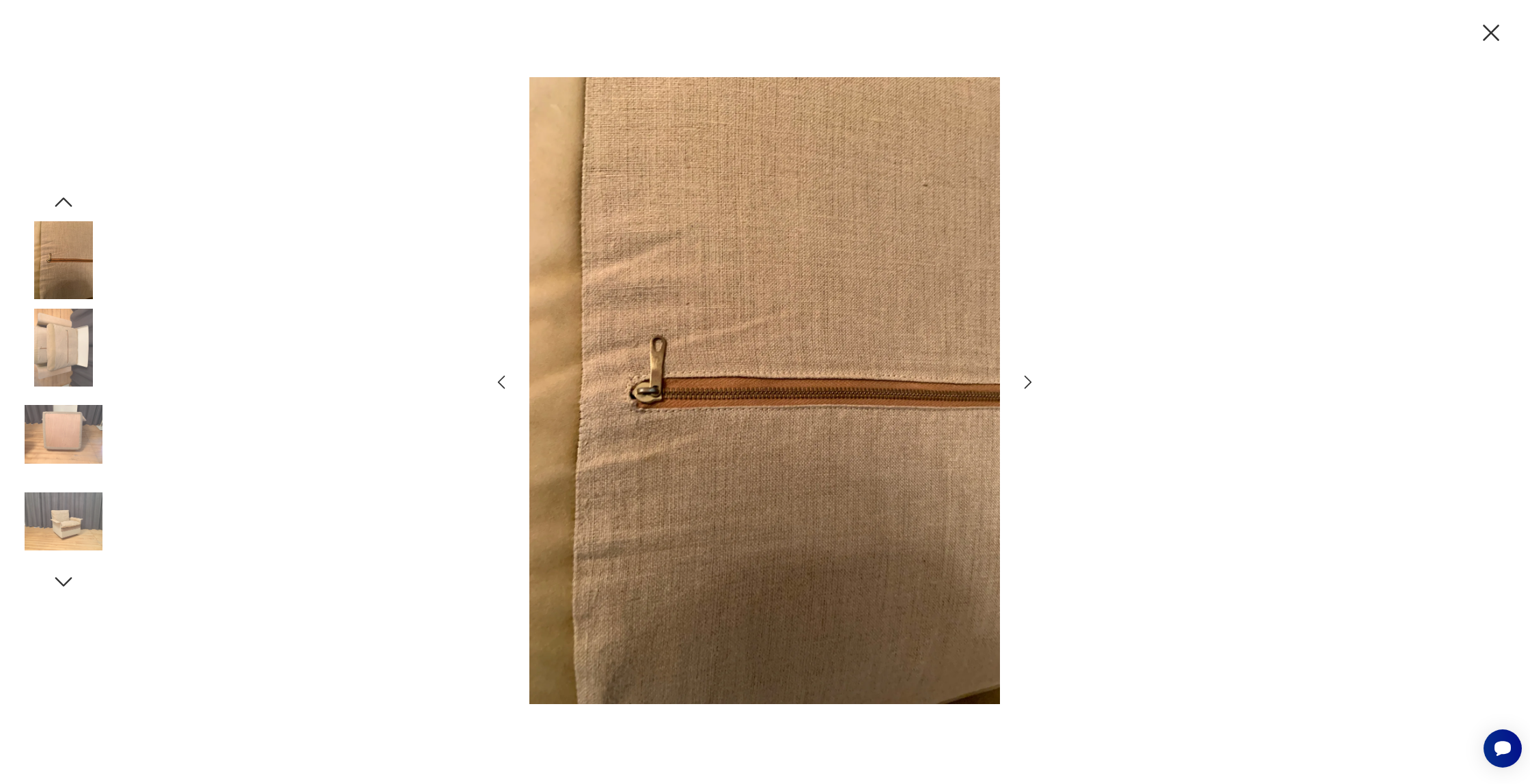
click at [71, 247] on img at bounding box center [63, 260] width 78 height 77
click at [65, 184] on div at bounding box center [765, 392] width 1530 height 784
click at [62, 200] on icon "button" at bounding box center [64, 202] width 17 height 9
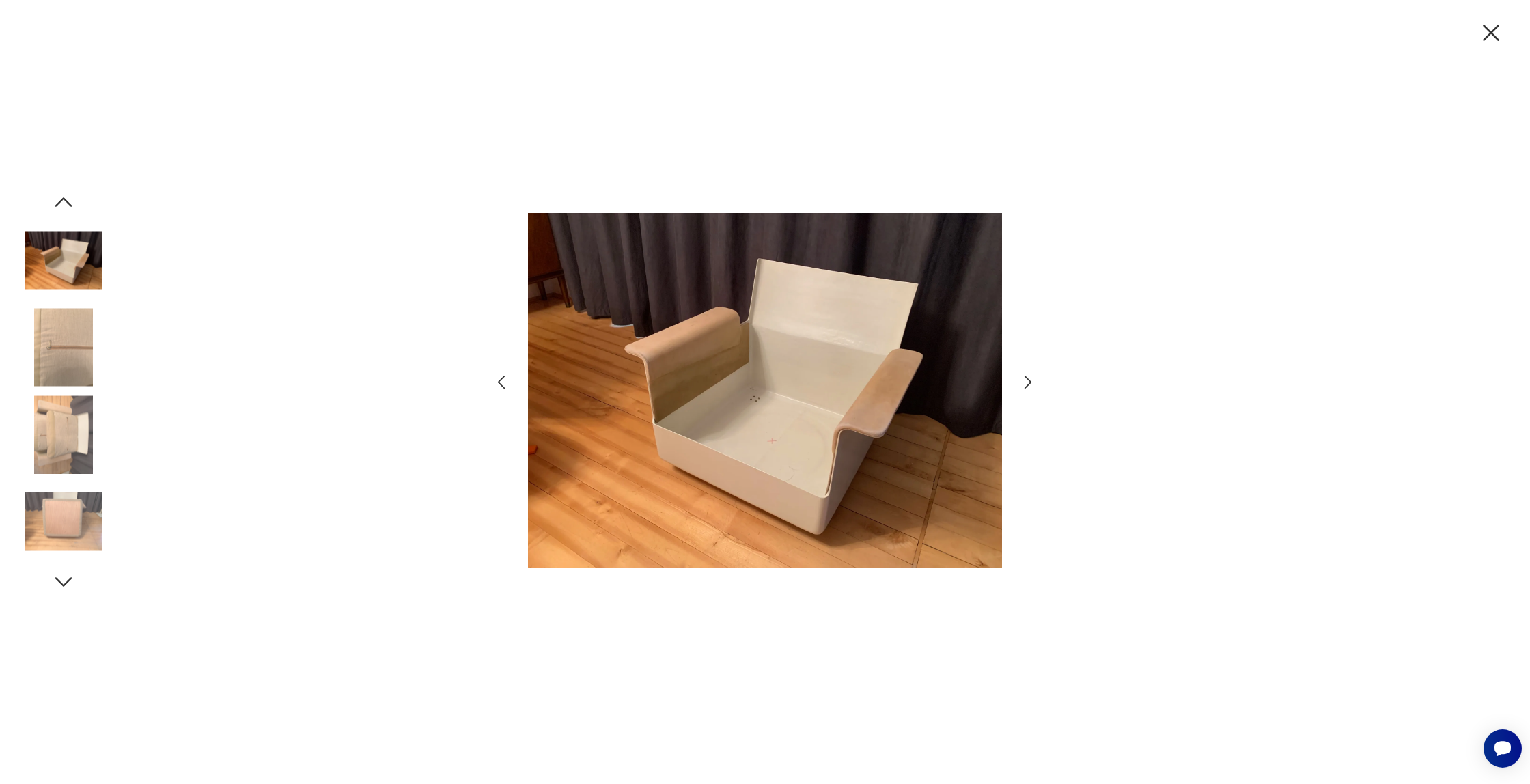
click at [62, 200] on icon "button" at bounding box center [64, 202] width 17 height 9
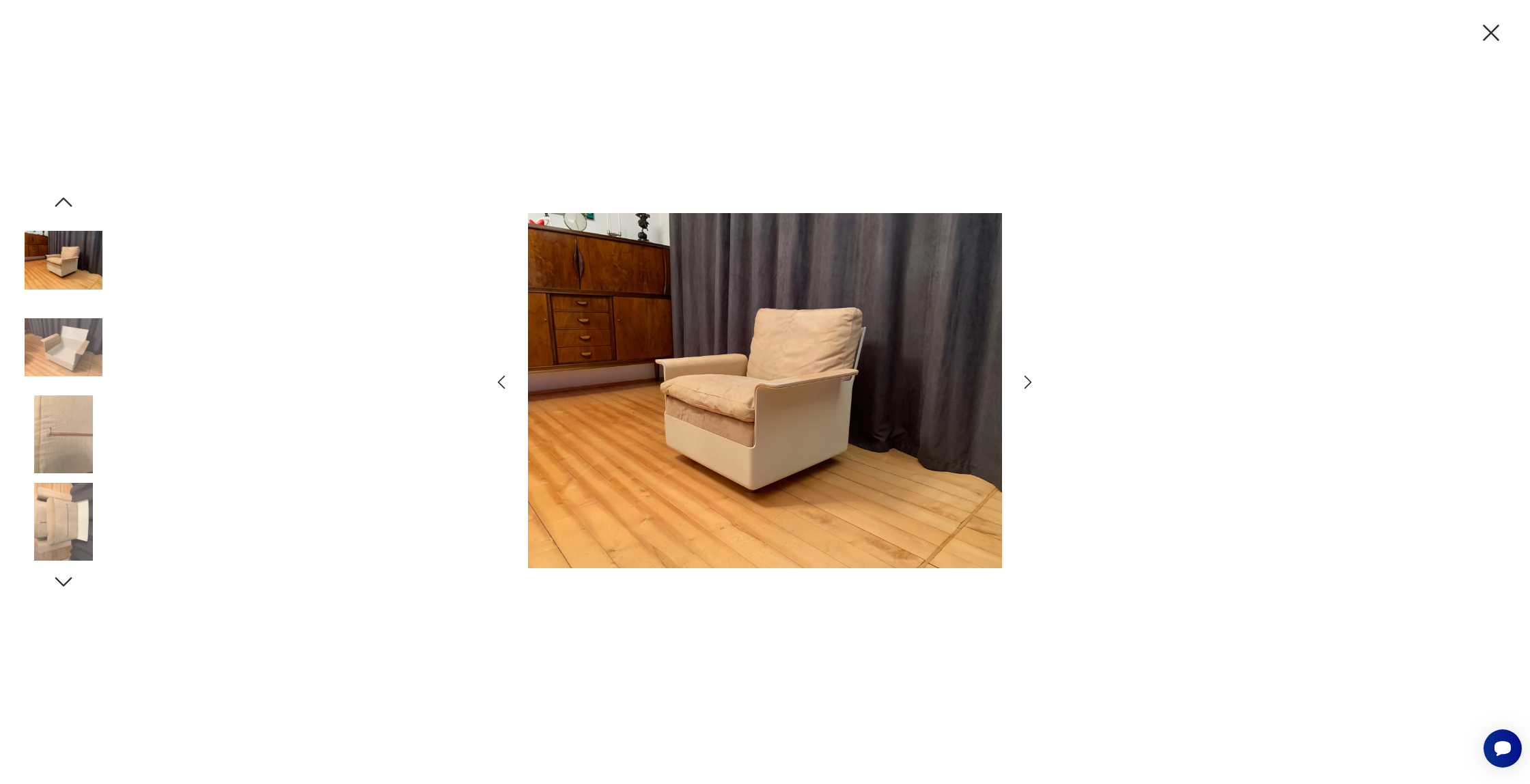
click at [62, 200] on icon "button" at bounding box center [64, 202] width 17 height 9
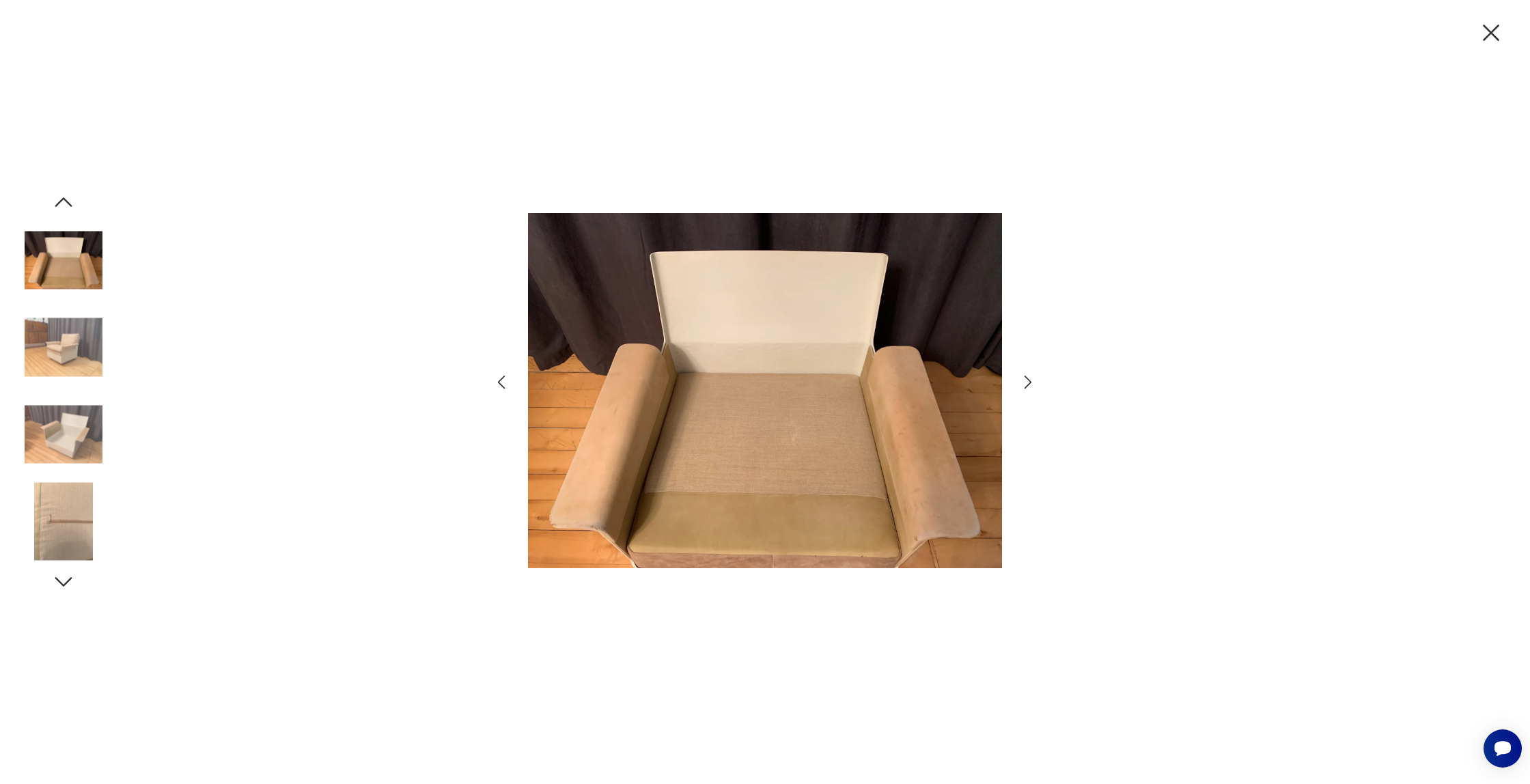
click at [59, 349] on img at bounding box center [63, 347] width 78 height 77
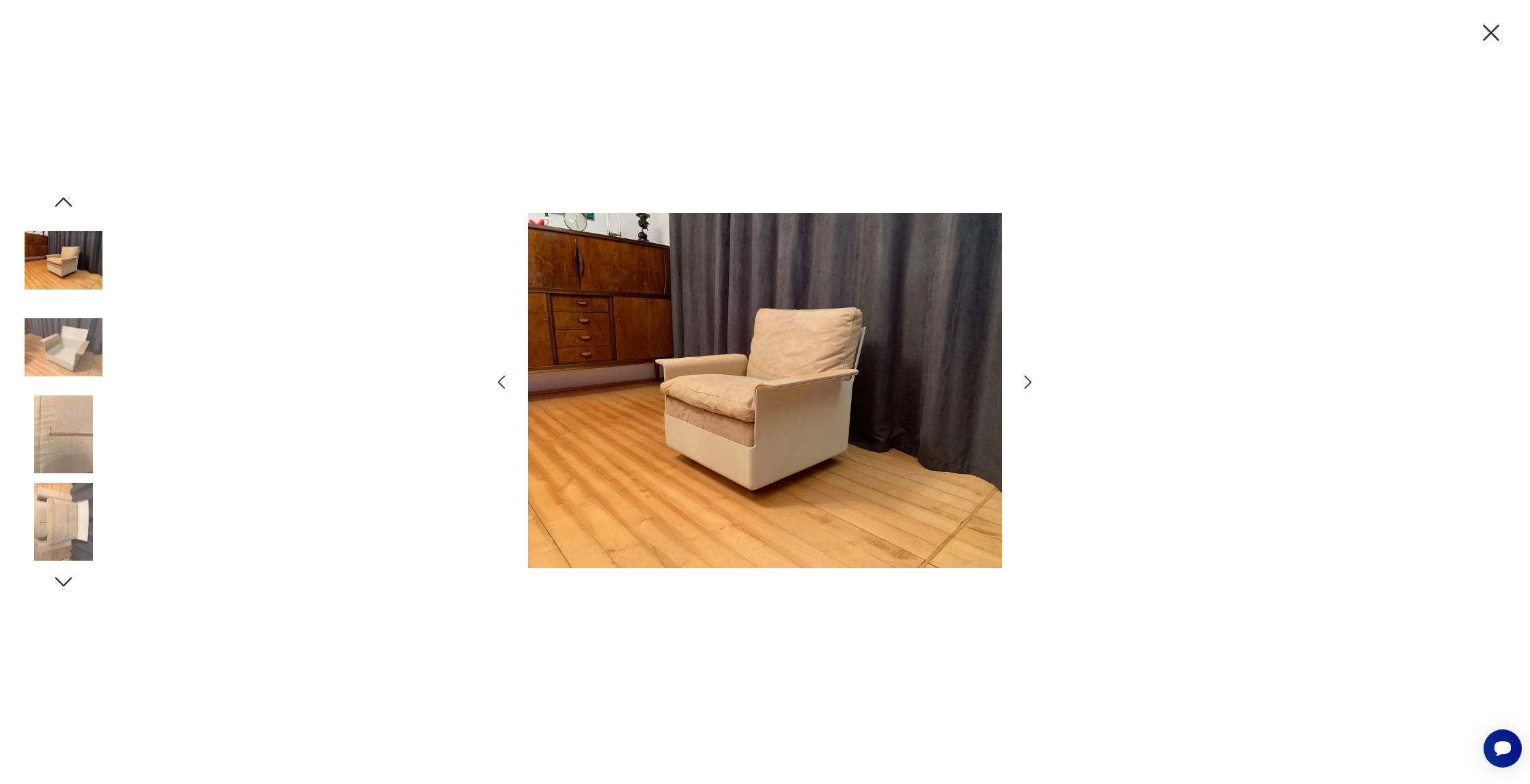
click at [64, 261] on img at bounding box center [63, 260] width 78 height 77
click at [63, 270] on img at bounding box center [63, 260] width 78 height 77
click at [62, 208] on icon "button" at bounding box center [63, 202] width 24 height 24
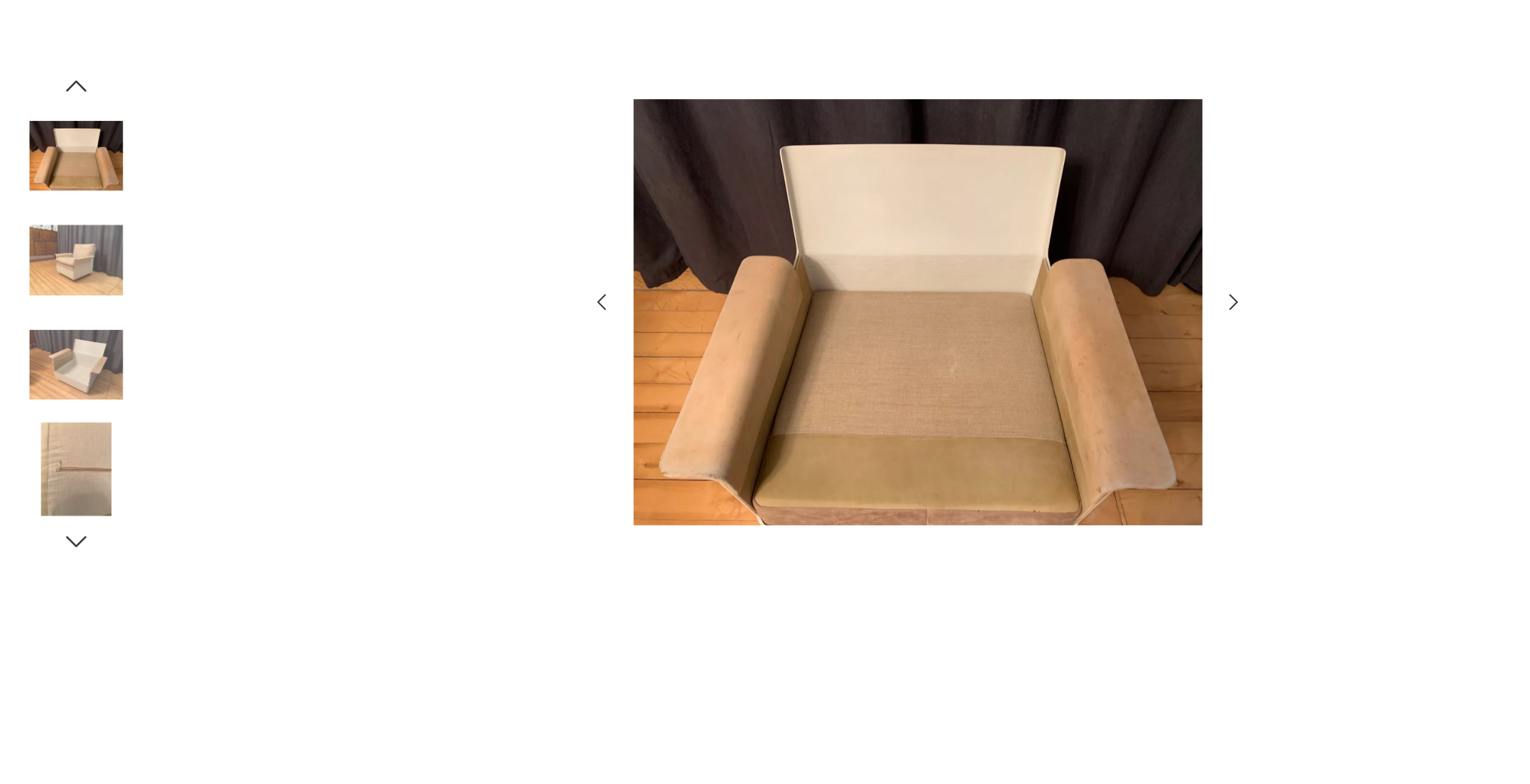
click at [947, 543] on img at bounding box center [765, 391] width 474 height 627
click at [54, 199] on icon "button" at bounding box center [63, 202] width 24 height 24
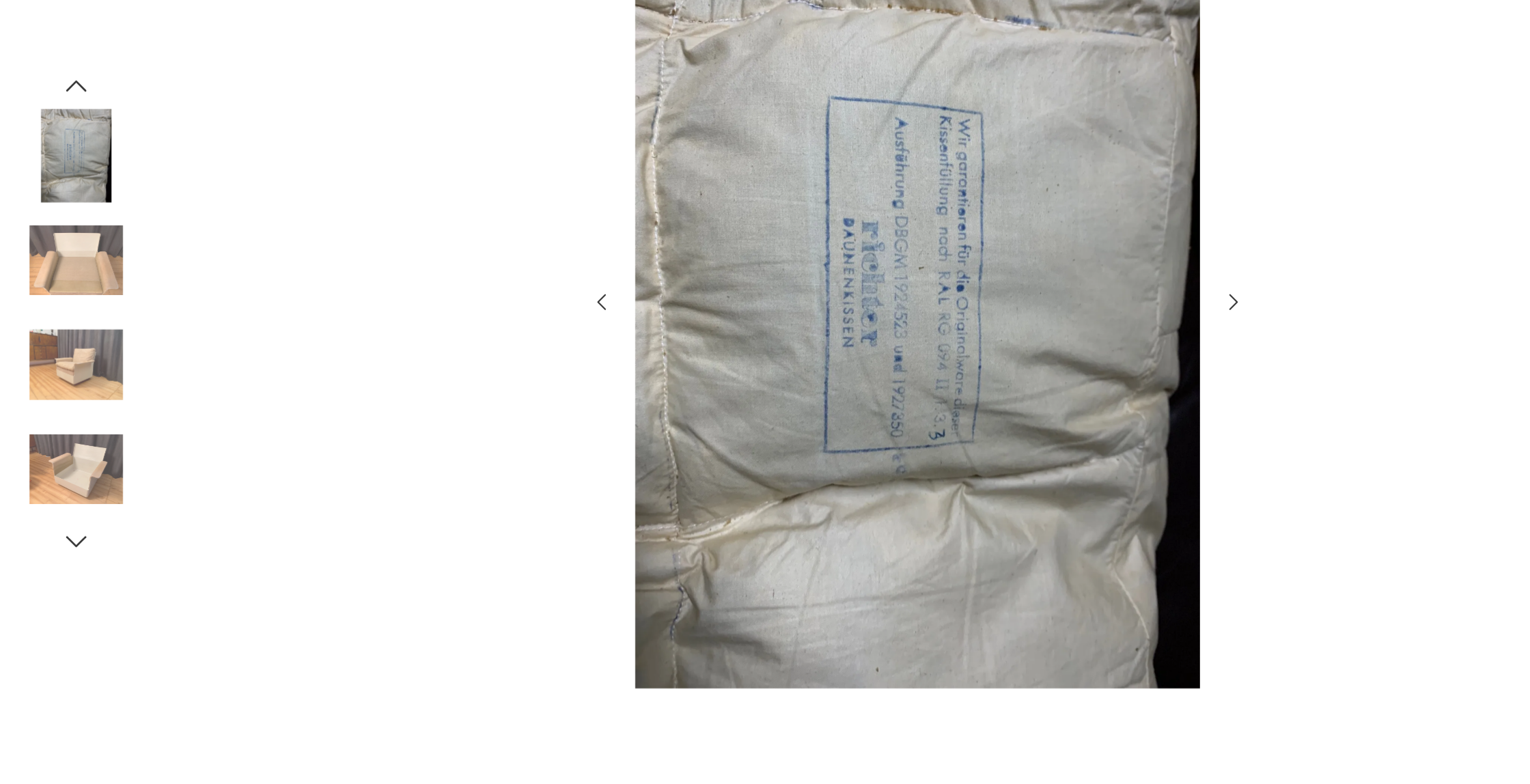
click at [54, 199] on icon "button" at bounding box center [63, 202] width 24 height 24
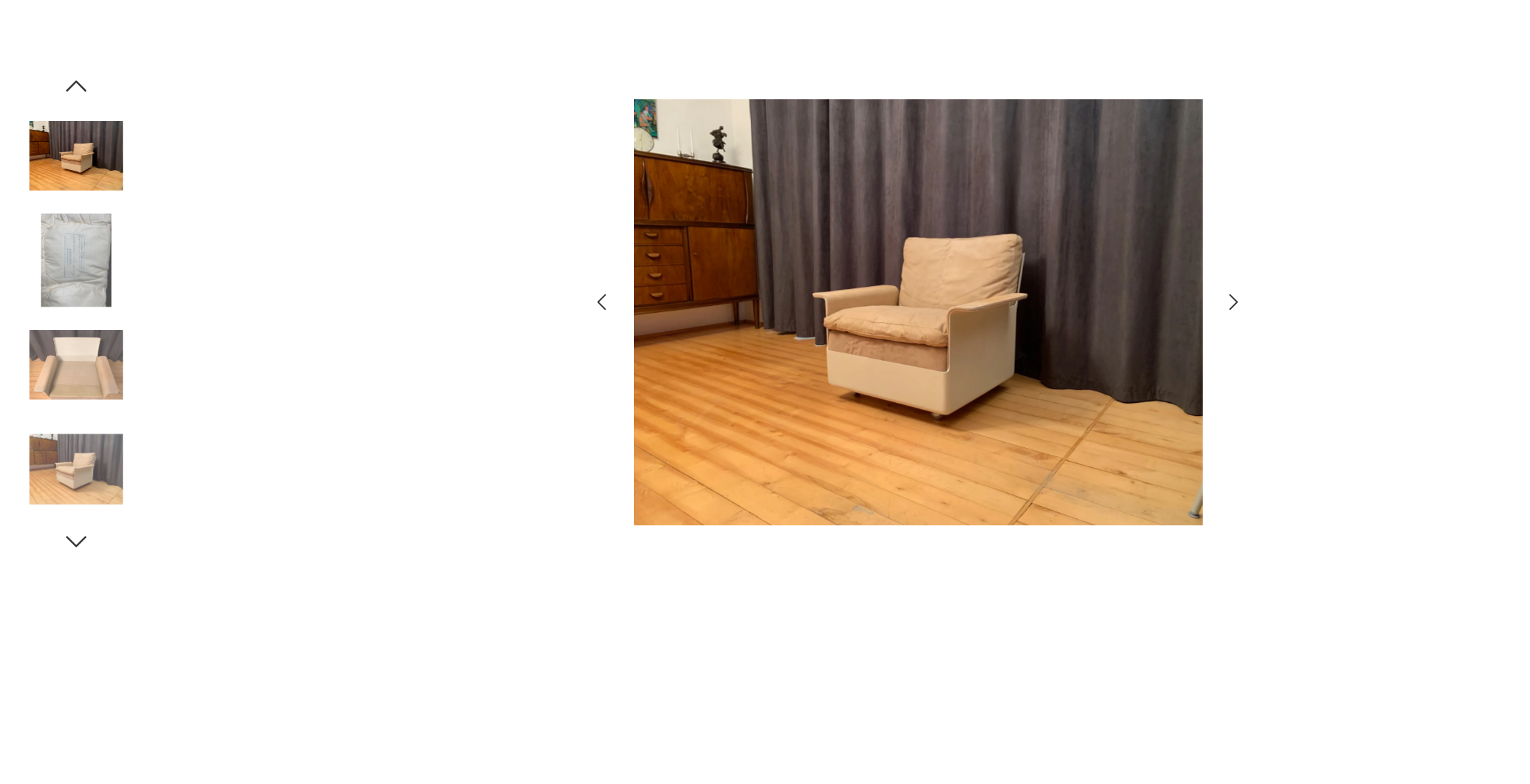
click at [56, 200] on icon "button" at bounding box center [63, 202] width 24 height 24
